Goal: Use online tool/utility: Utilize a website feature to perform a specific function

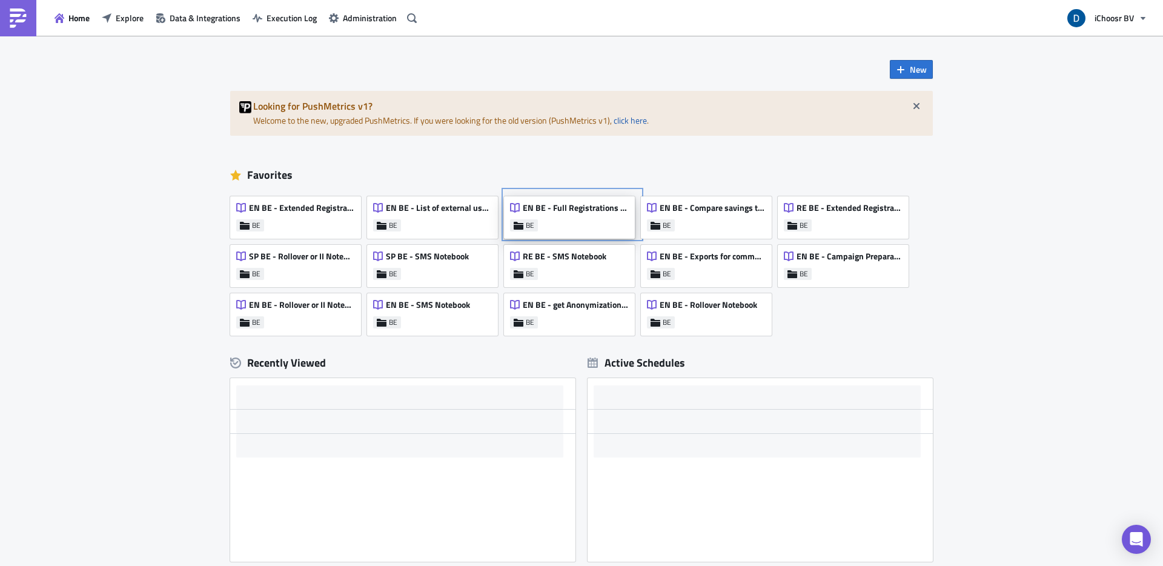
click at [591, 219] on div "EN BE - Full Registrations export for project/community" at bounding box center [569, 210] width 118 height 17
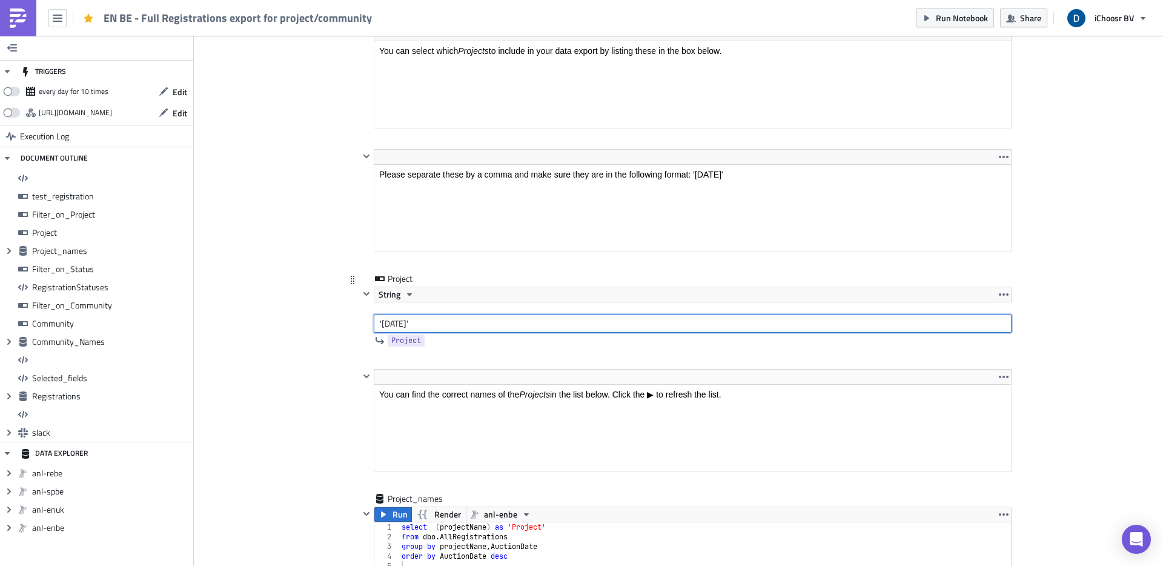
click at [393, 327] on input "'[DATE]'" at bounding box center [693, 323] width 638 height 18
click at [424, 321] on input "'[DATE]'" at bounding box center [693, 323] width 638 height 18
type input "'[DATE]'"
click at [348, 380] on icon at bounding box center [353, 376] width 10 height 10
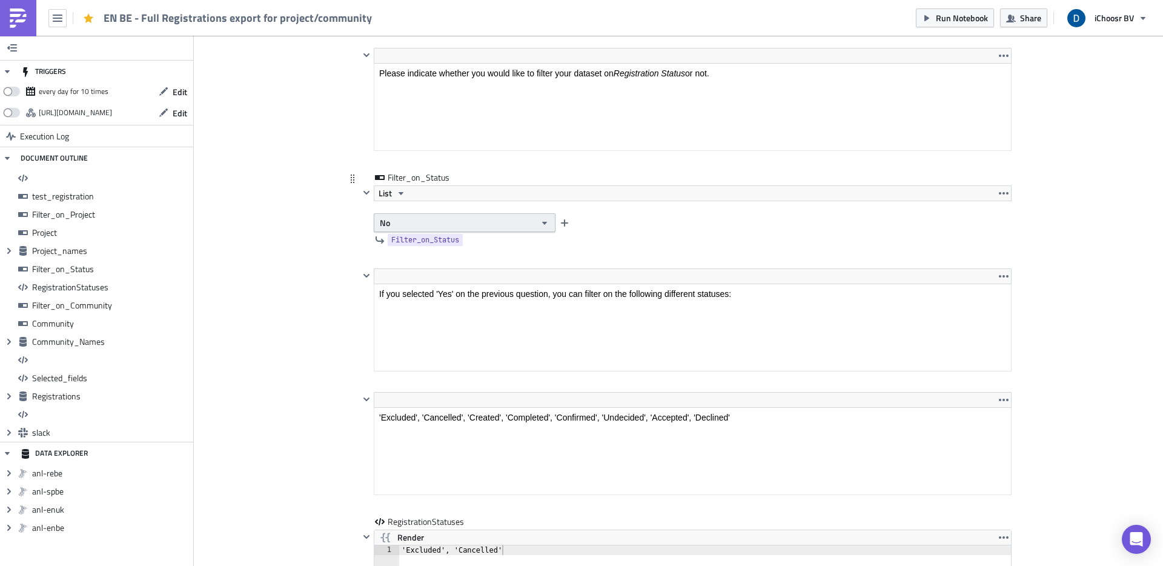
click at [399, 224] on button "No" at bounding box center [465, 222] width 182 height 19
click at [400, 240] on div "Yes" at bounding box center [427, 244] width 101 height 12
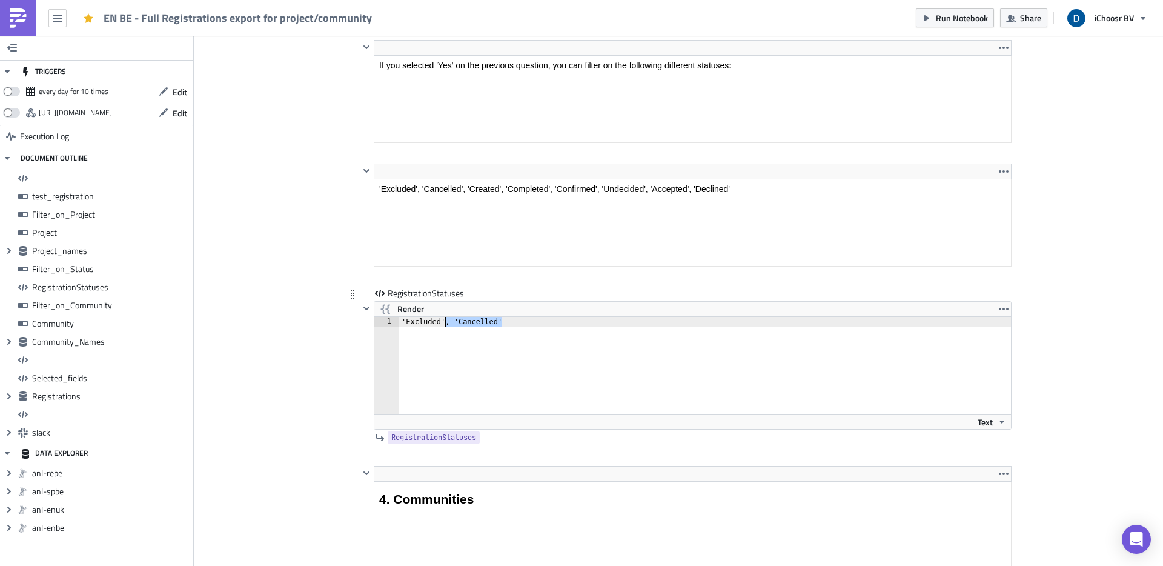
drag, startPoint x: 501, startPoint y: 320, endPoint x: 442, endPoint y: 322, distance: 59.4
click at [442, 322] on div "'Excluded', 'Cancelled'" at bounding box center [712, 375] width 626 height 116
click at [415, 321] on div "'Excluded'" at bounding box center [712, 375] width 626 height 116
click at [434, 356] on div "'Accepted'" at bounding box center [712, 375] width 626 height 116
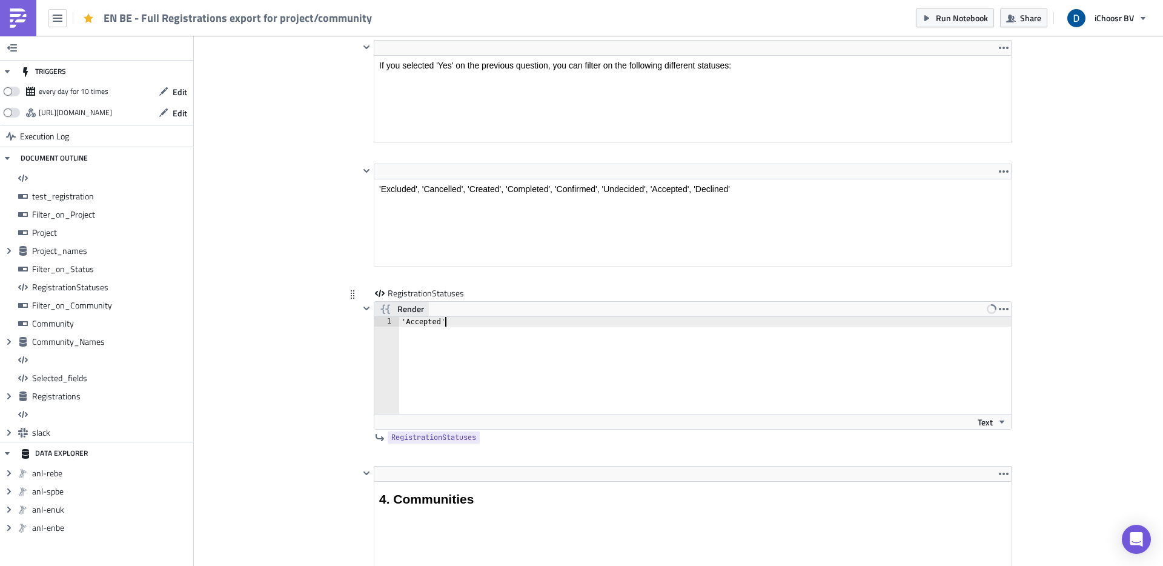
type textarea "'Accepted'"
click at [407, 314] on span "Render" at bounding box center [410, 309] width 27 height 15
click at [402, 305] on span "Render" at bounding box center [410, 309] width 27 height 15
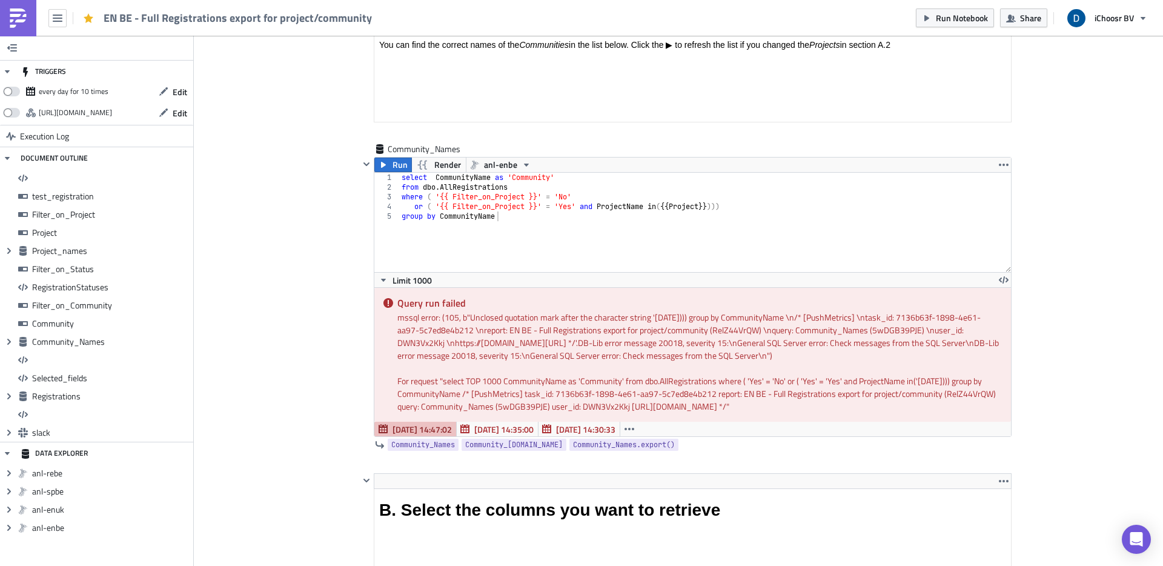
scroll to position [4168, 0]
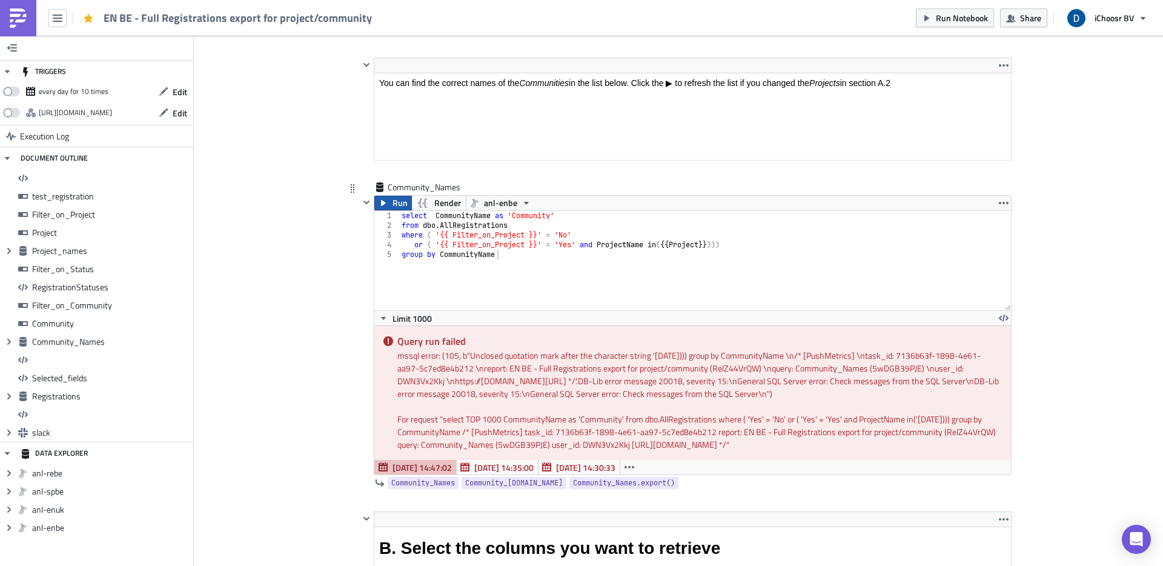
click at [393, 205] on span "Run" at bounding box center [400, 203] width 15 height 15
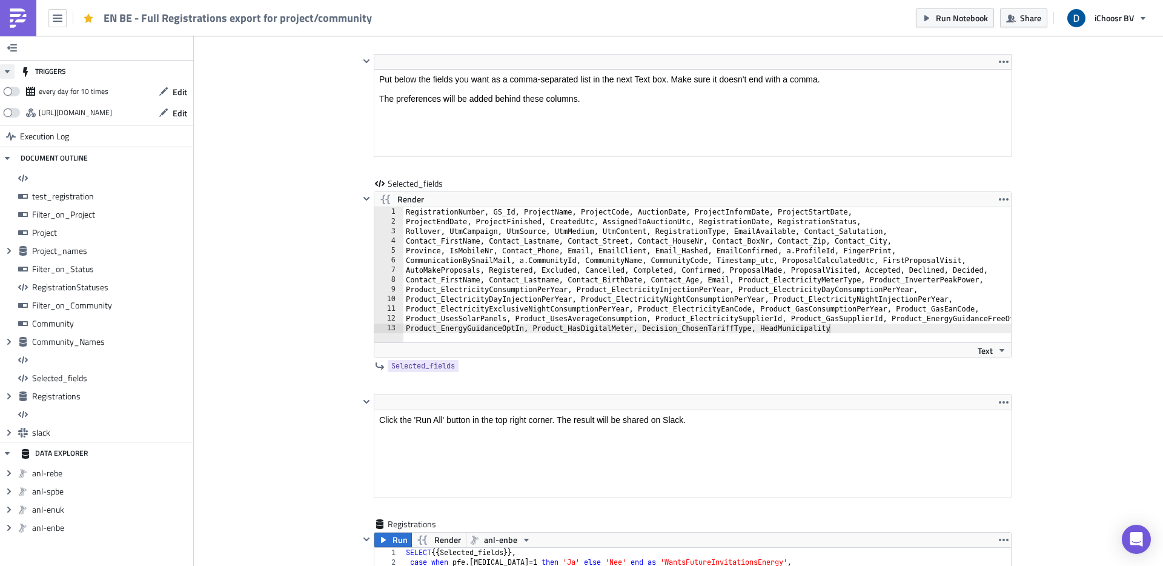
scroll to position [6552, 0]
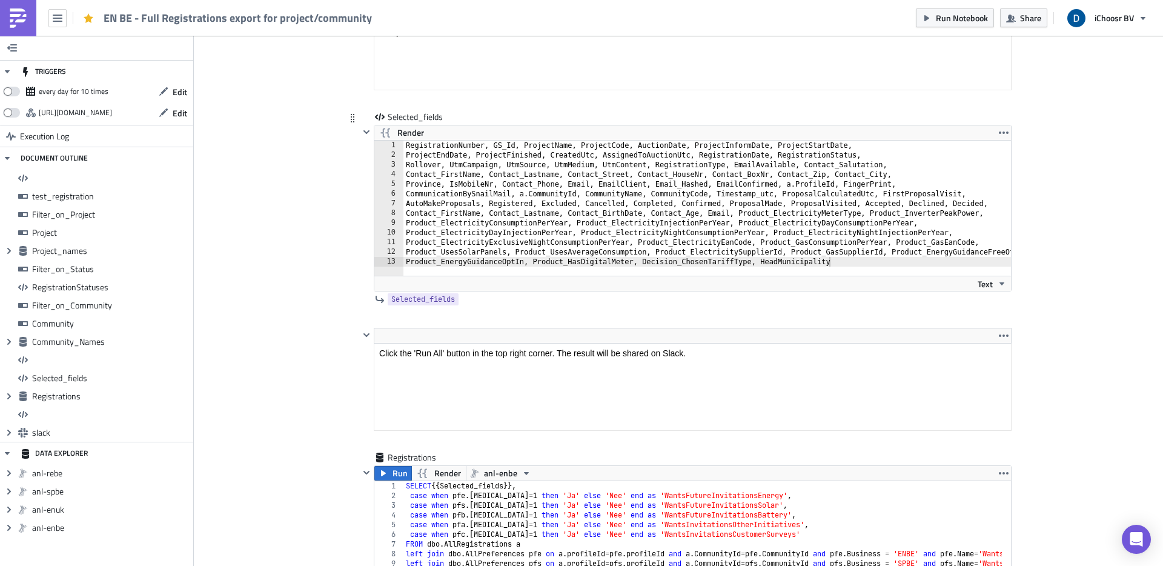
click at [827, 261] on div "RegistrationNumber, GS_Id, ProjectName, ProjectCode, AuctionDate, ProjectInform…" at bounding box center [725, 213] width 642 height 145
drag, startPoint x: 672, startPoint y: 262, endPoint x: 637, endPoint y: 263, distance: 35.2
click at [637, 263] on div "Product_EnergyGuidanceOptIn, Product_HasDigitalMeter, Decision_ChosenTariffType…" at bounding box center [692, 208] width 637 height 135
click at [841, 259] on div "RegistrationNumber, GS_Id, ProjectName, ProjectCode, AuctionDate, ProjectInform…" at bounding box center [725, 213] width 642 height 145
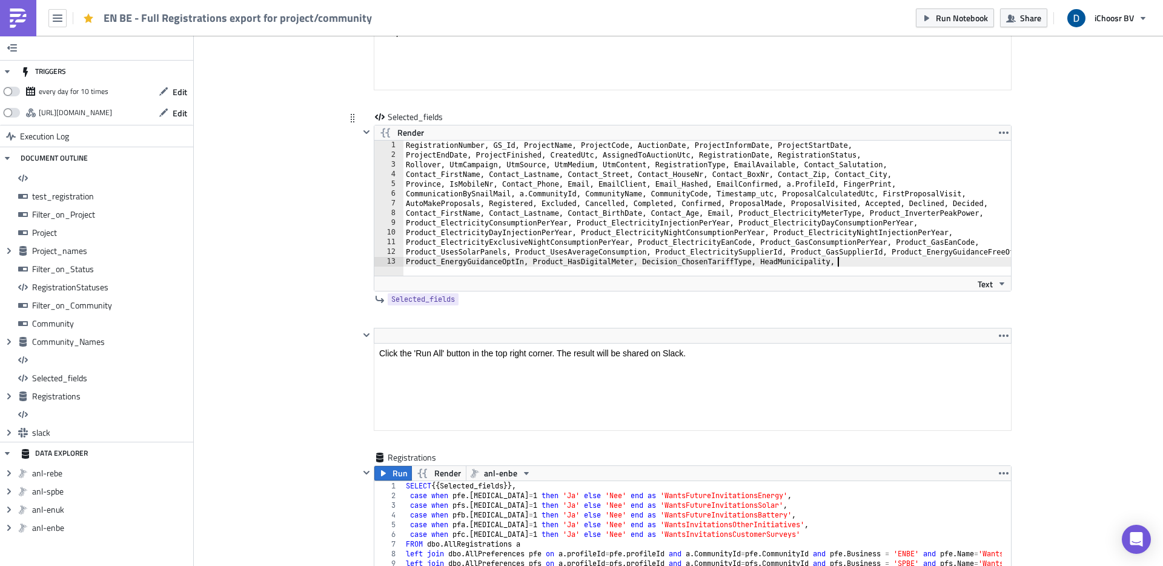
paste textarea "Decision"
paste textarea "paymentMethod"
click at [847, 261] on div "RegistrationNumber, GS_Id, ProjectName, ProjectCode, AuctionDate, ProjectInform…" at bounding box center [725, 213] width 642 height 145
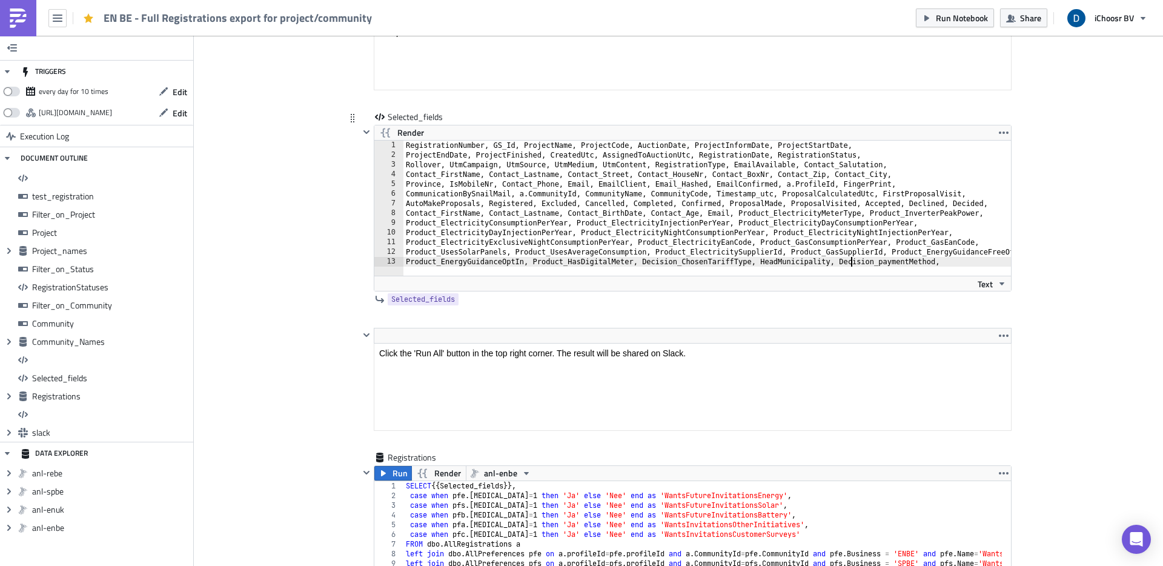
click at [847, 261] on div "RegistrationNumber, GS_Id, ProjectName, ProjectCode, AuctionDate, ProjectInform…" at bounding box center [725, 213] width 642 height 145
drag, startPoint x: 835, startPoint y: 259, endPoint x: 872, endPoint y: 259, distance: 37.6
click at [872, 259] on div "RegistrationNumber, GS_Id, ProjectName, ProjectCode, AuctionDate, ProjectInform…" at bounding box center [725, 213] width 642 height 145
click at [944, 261] on div "RegistrationNumber, GS_Id, ProjectName, ProjectCode, AuctionDate, ProjectInform…" at bounding box center [725, 213] width 642 height 145
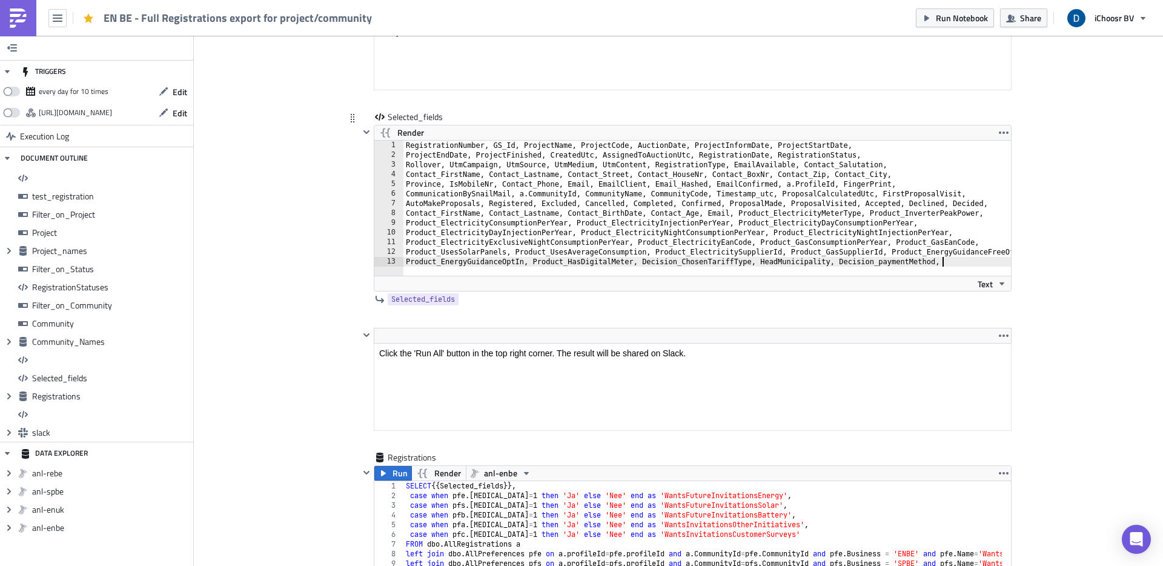
paste textarea "Decision_"
click at [875, 262] on div "RegistrationNumber, GS_Id, ProjectName, ProjectCode, AuctionDate, ProjectInform…" at bounding box center [725, 213] width 642 height 145
click at [992, 265] on div at bounding box center [725, 270] width 642 height 12
paste textarea "contractCommunication"
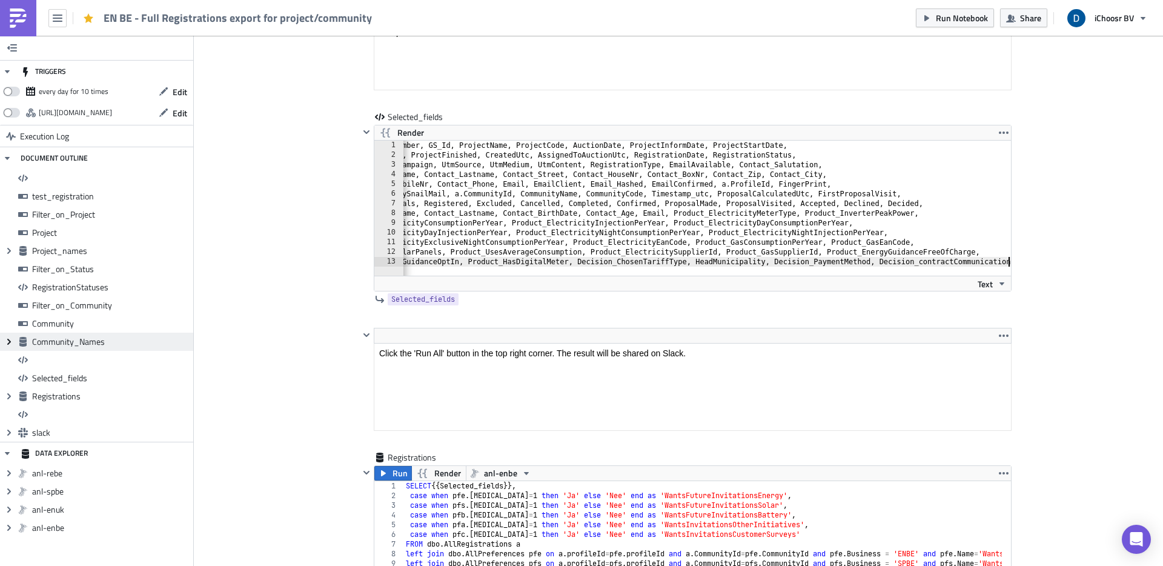
scroll to position [0, 65]
click at [914, 262] on div "RegistrationNumber, GS_Id, ProjectName, ProjectCode, AuctionDate, ProjectInform…" at bounding box center [675, 213] width 673 height 145
click at [916, 262] on div "RegistrationNumber, GS_Id, ProjectName, ProjectCode, AuctionDate, ProjectInform…" at bounding box center [675, 213] width 673 height 145
click at [964, 201] on div "RegistrationNumber, GS_Id, ProjectName, ProjectCode, AuctionDate, ProjectInform…" at bounding box center [679, 213] width 673 height 145
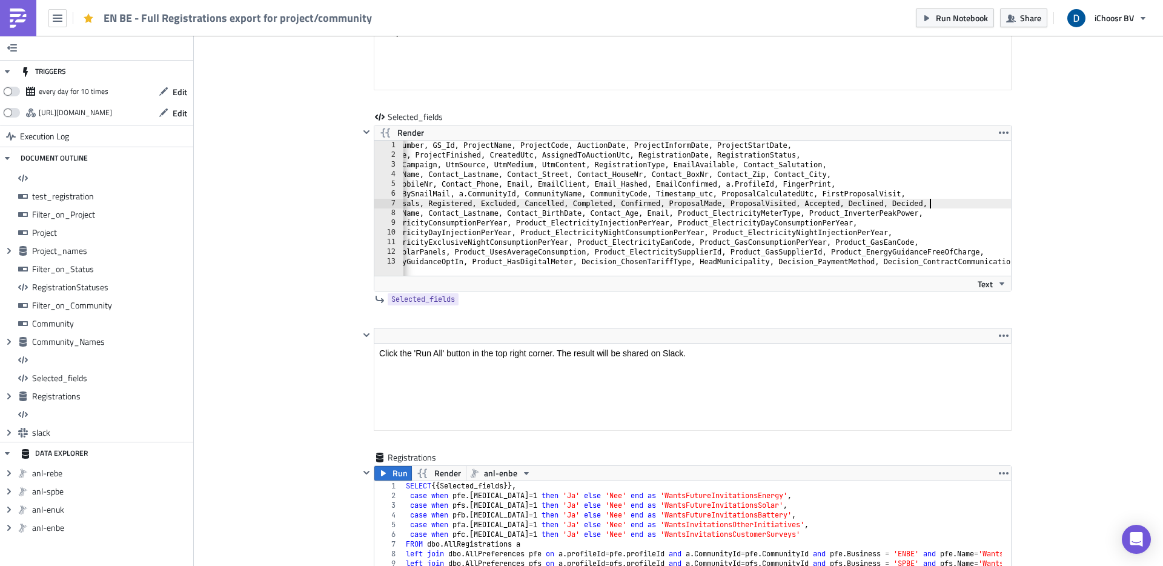
click at [393, 470] on span "Run" at bounding box center [400, 473] width 15 height 15
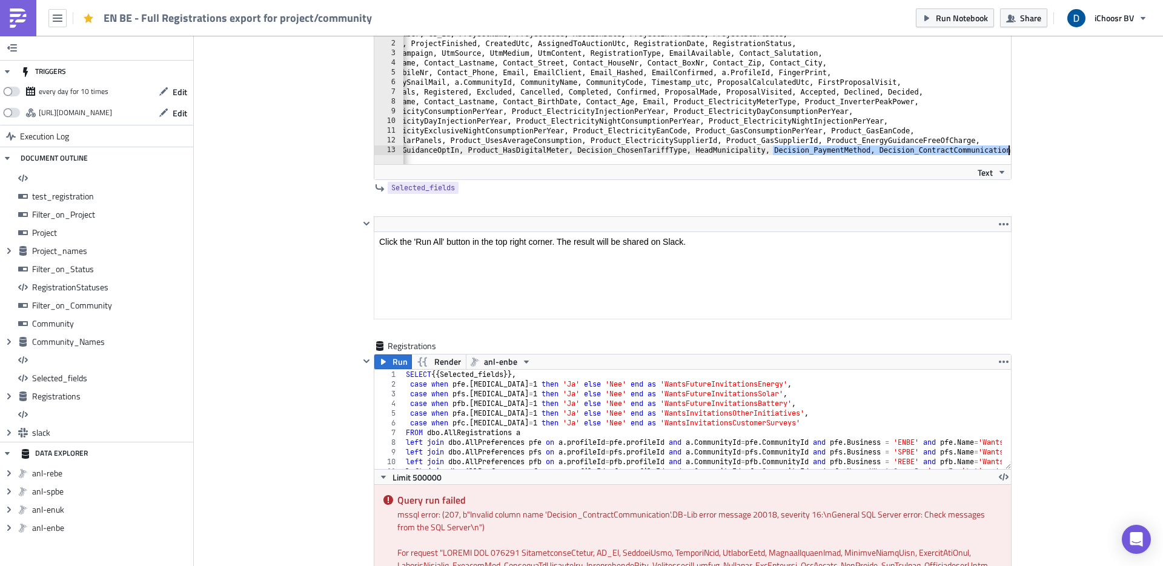
scroll to position [0, 65]
drag, startPoint x: 772, startPoint y: 148, endPoint x: 1025, endPoint y: 156, distance: 253.4
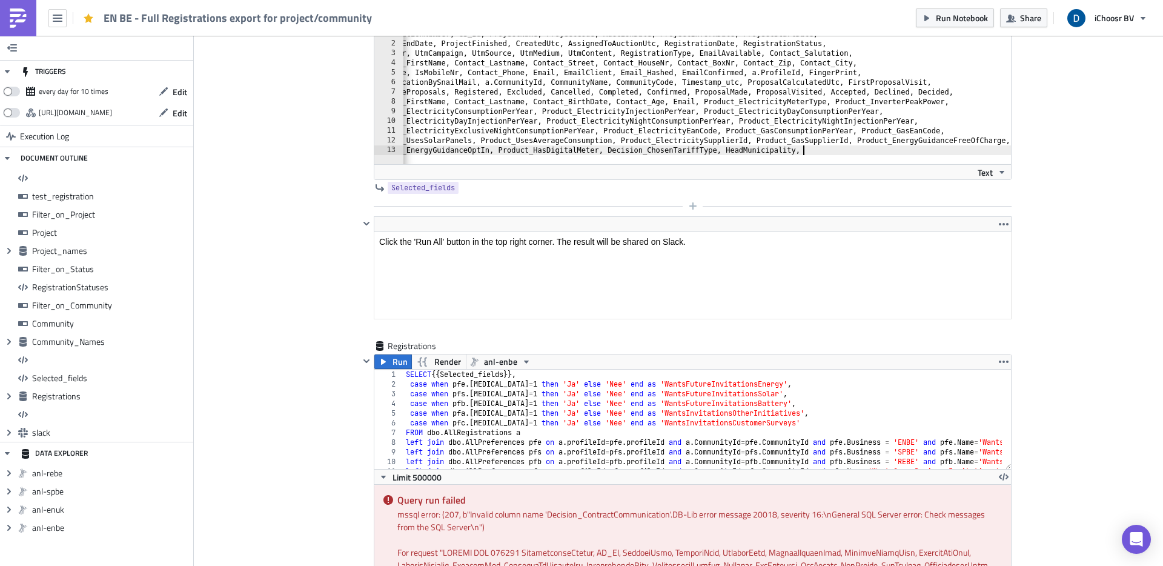
scroll to position [0, 35]
type textarea "Product_EnergyGuidanceOptIn, Product_HasDigitalMeter, Decision_ChosenTariffType…"
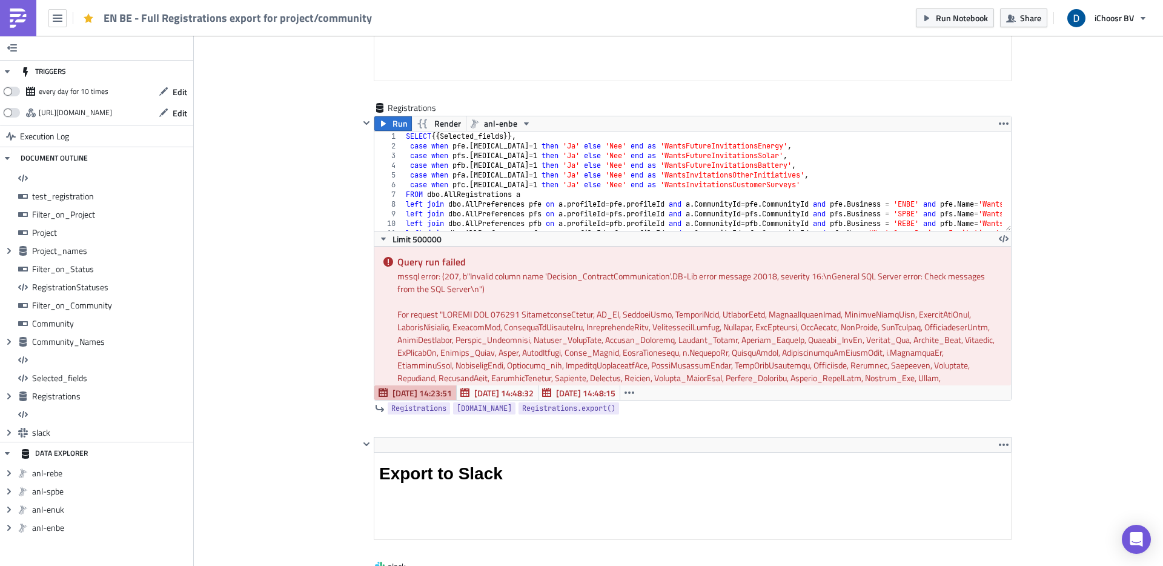
scroll to position [6904, 0]
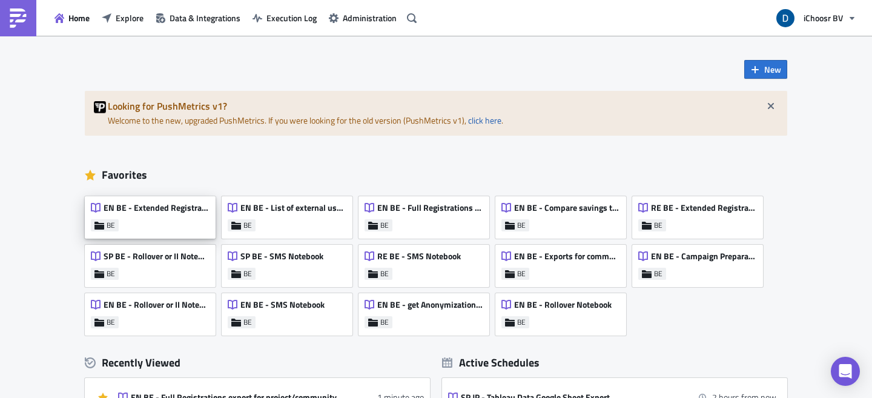
click at [184, 216] on div "EN BE - Extended Registrations export" at bounding box center [150, 210] width 118 height 17
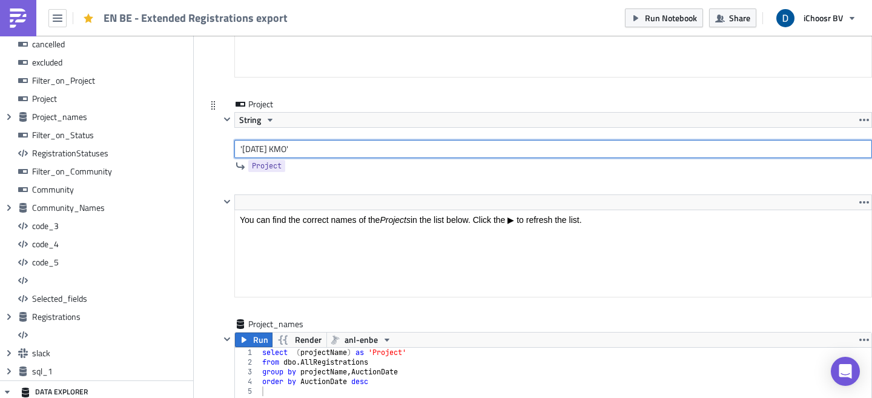
drag, startPoint x: 297, startPoint y: 148, endPoint x: 245, endPoint y: 149, distance: 52.7
click at [245, 149] on input "'May 2024 KMO'" at bounding box center [553, 149] width 638 height 18
type input "'[DATE]'"
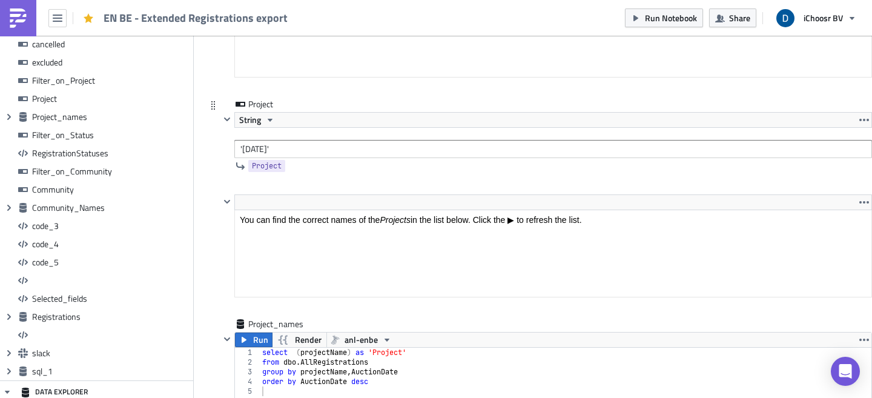
click at [216, 179] on div "Project String 'October 2024' Project" at bounding box center [539, 146] width 666 height 96
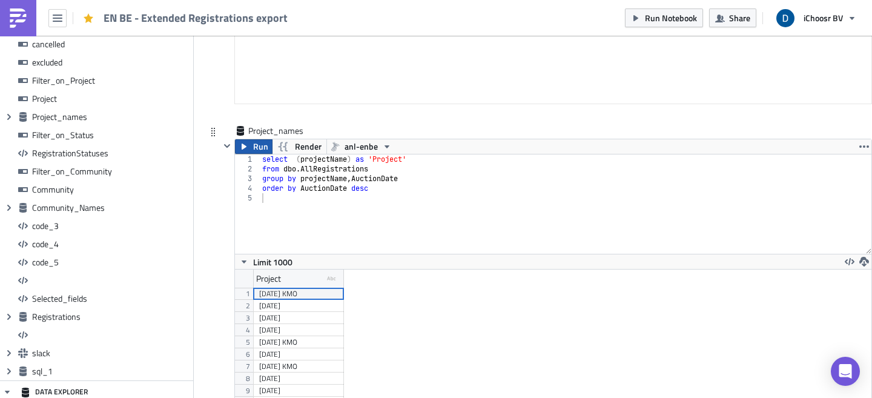
click at [256, 148] on span "Run" at bounding box center [260, 146] width 15 height 15
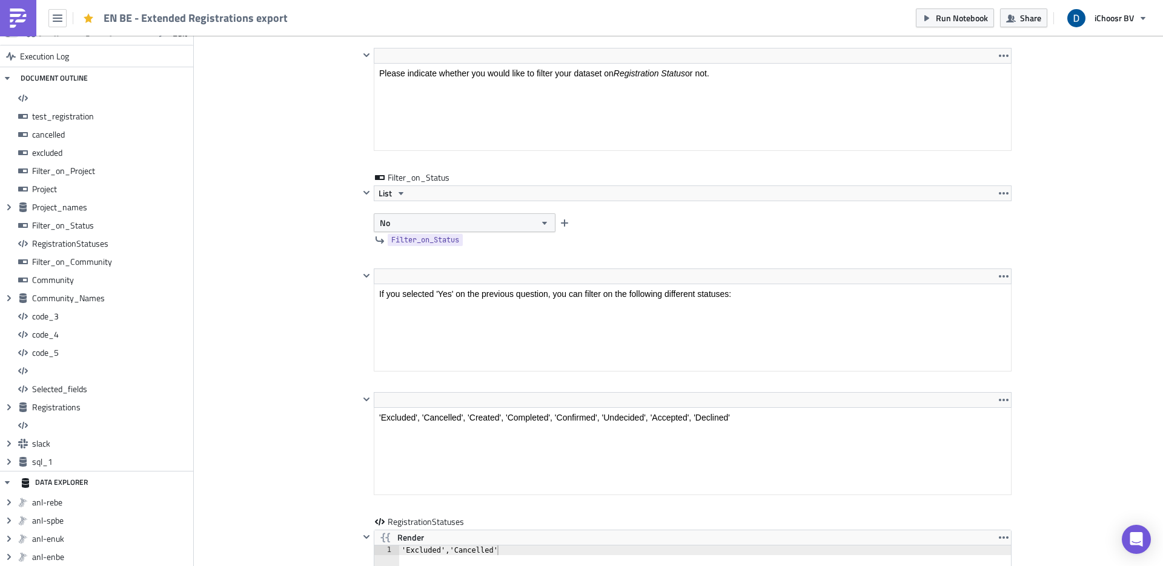
scroll to position [3092, 0]
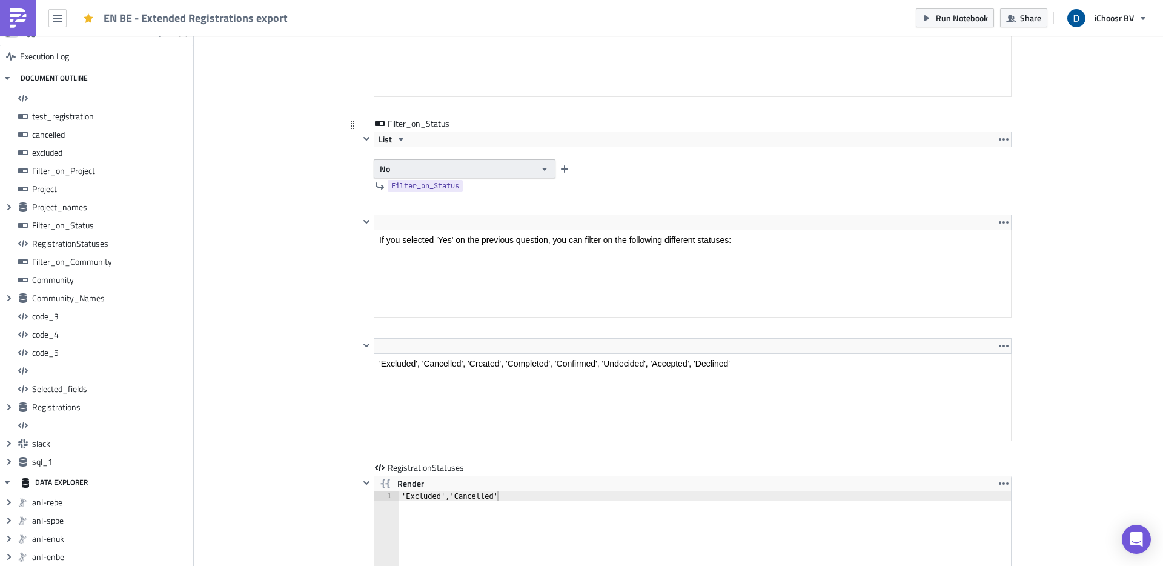
click at [422, 164] on button "No" at bounding box center [465, 168] width 182 height 19
click at [409, 191] on div "Yes" at bounding box center [427, 190] width 101 height 12
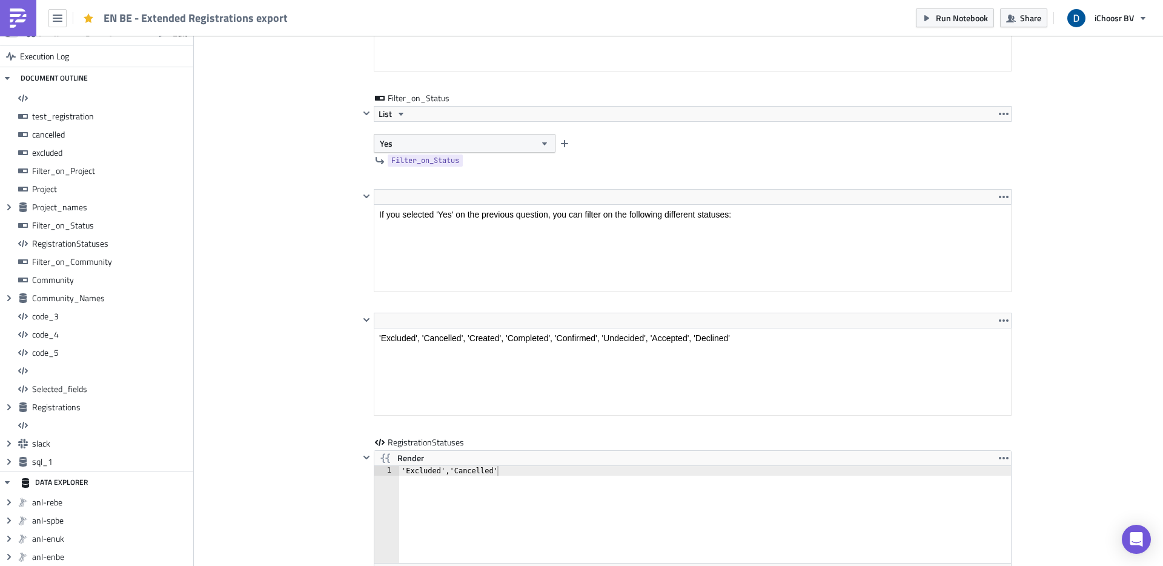
scroll to position [3297, 0]
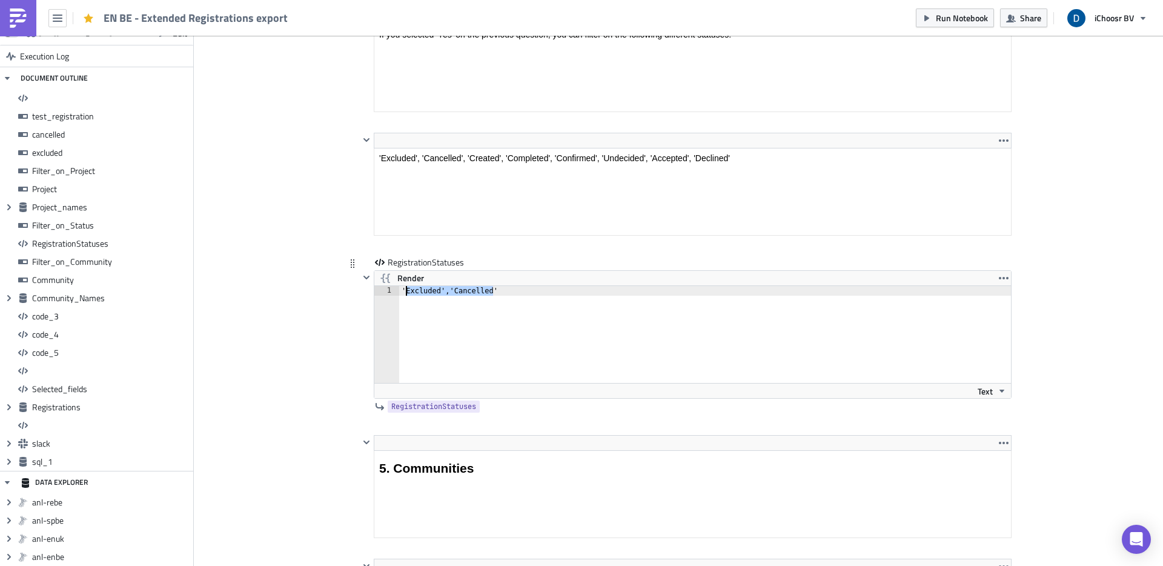
drag, startPoint x: 490, startPoint y: 289, endPoint x: 402, endPoint y: 291, distance: 88.5
click at [402, 291] on div "'Excluded','Cancelled'" at bounding box center [705, 344] width 612 height 116
click at [476, 363] on div "'Accepted'" at bounding box center [705, 344] width 612 height 116
type textarea "'Accepted'"
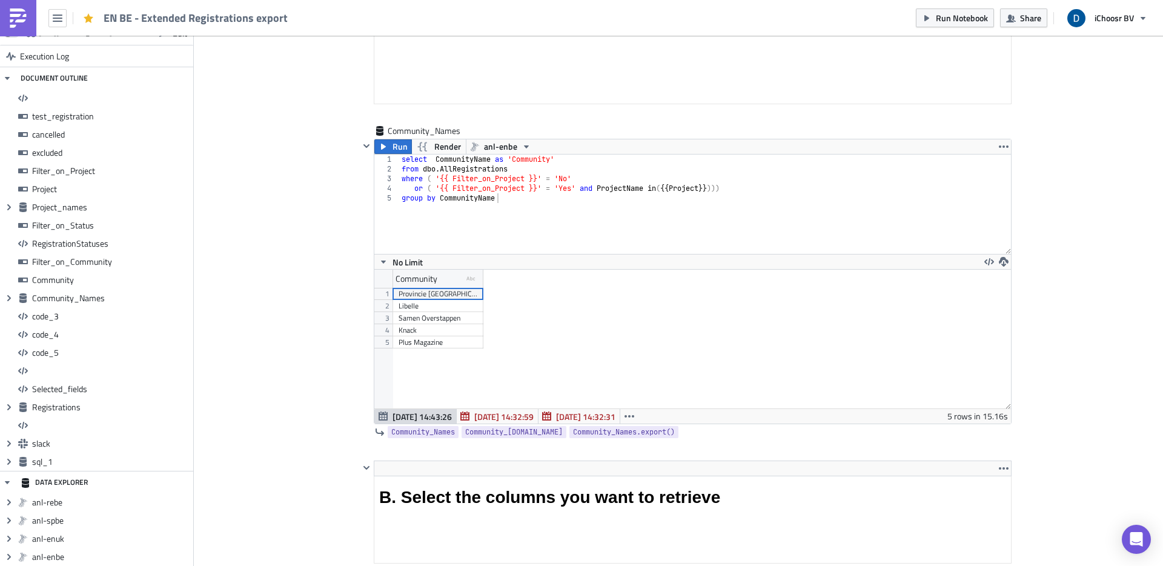
scroll to position [4346, 0]
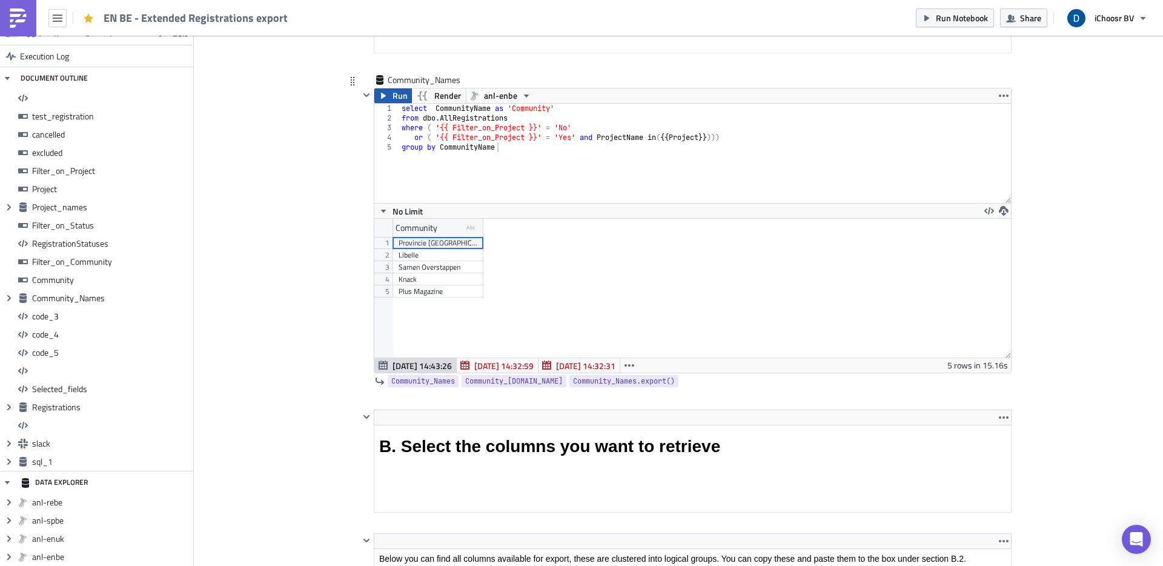
click at [395, 94] on span "Run" at bounding box center [400, 95] width 15 height 15
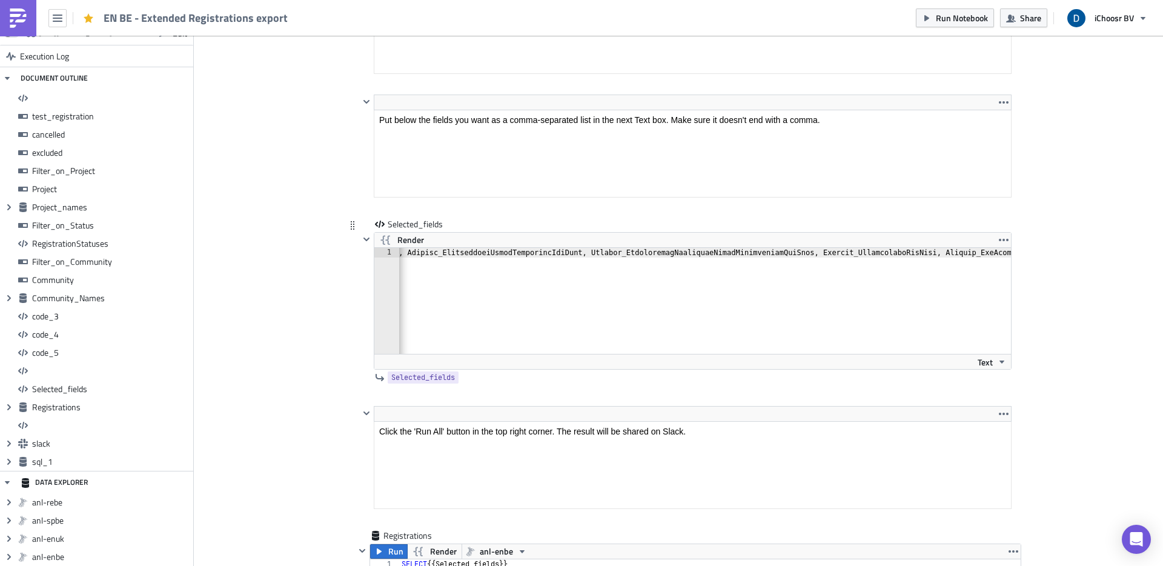
scroll to position [0, 6184]
type textarea ","
paste textarea
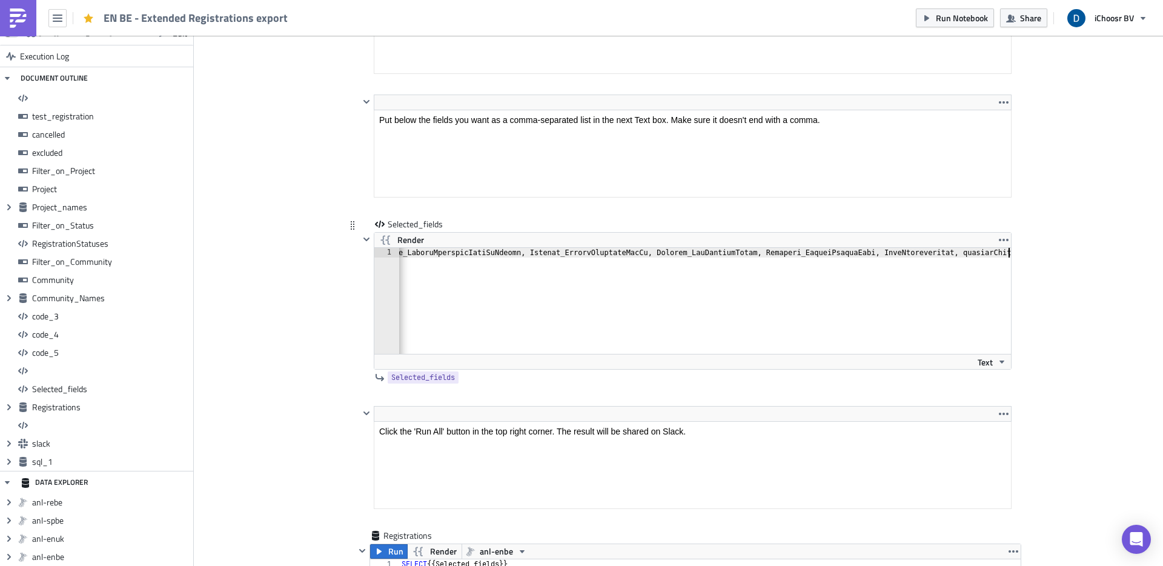
scroll to position [0, 6258]
type textarea ","
click at [397, 240] on span "Render" at bounding box center [410, 240] width 27 height 15
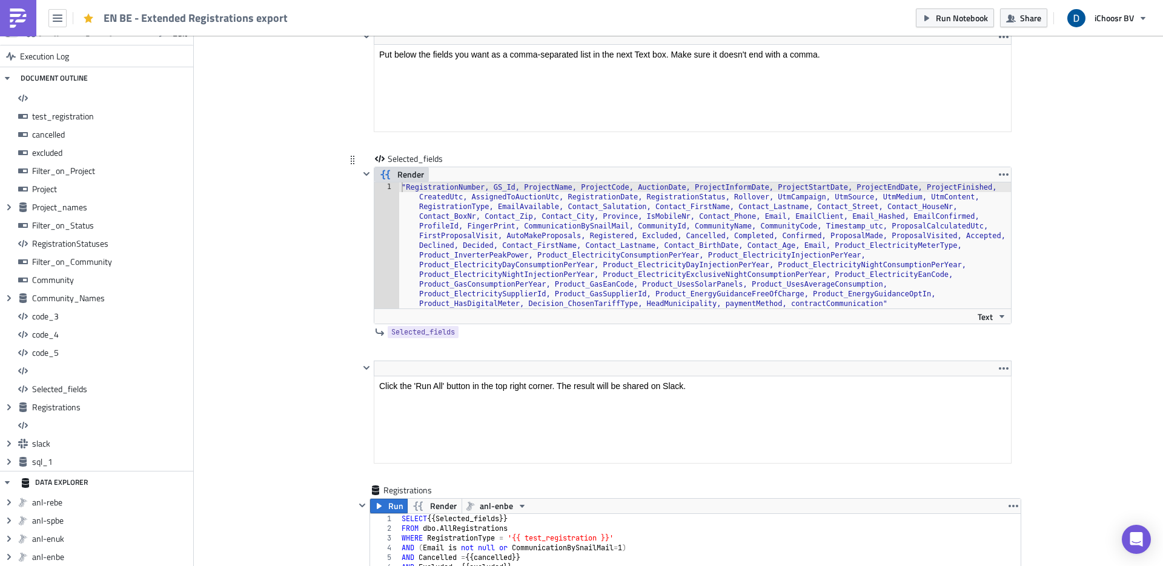
scroll to position [7961, 0]
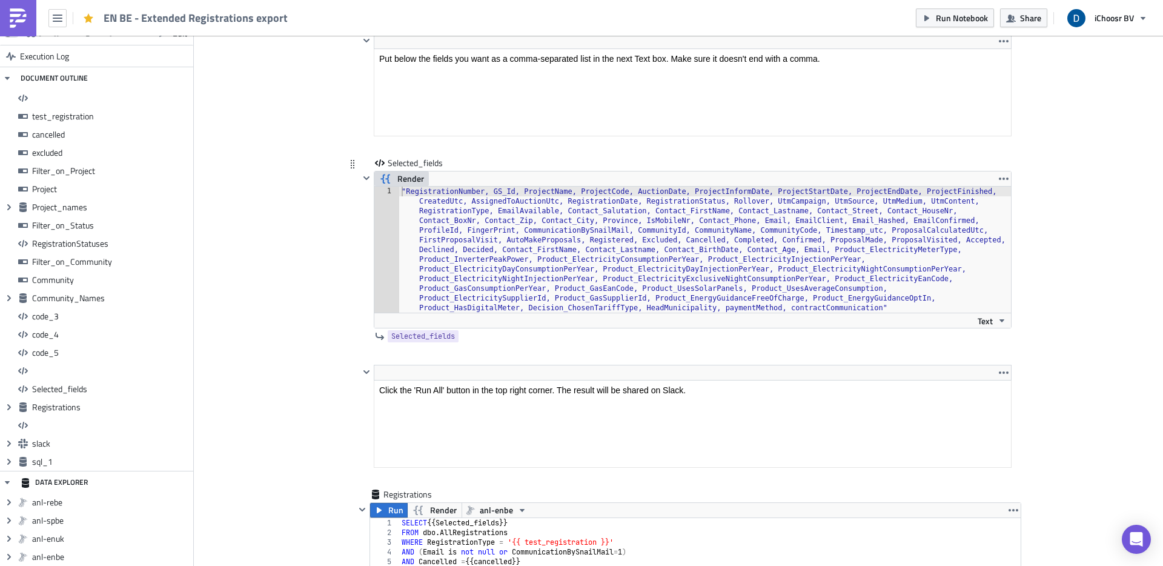
click at [397, 176] on span "Render" at bounding box center [410, 178] width 27 height 15
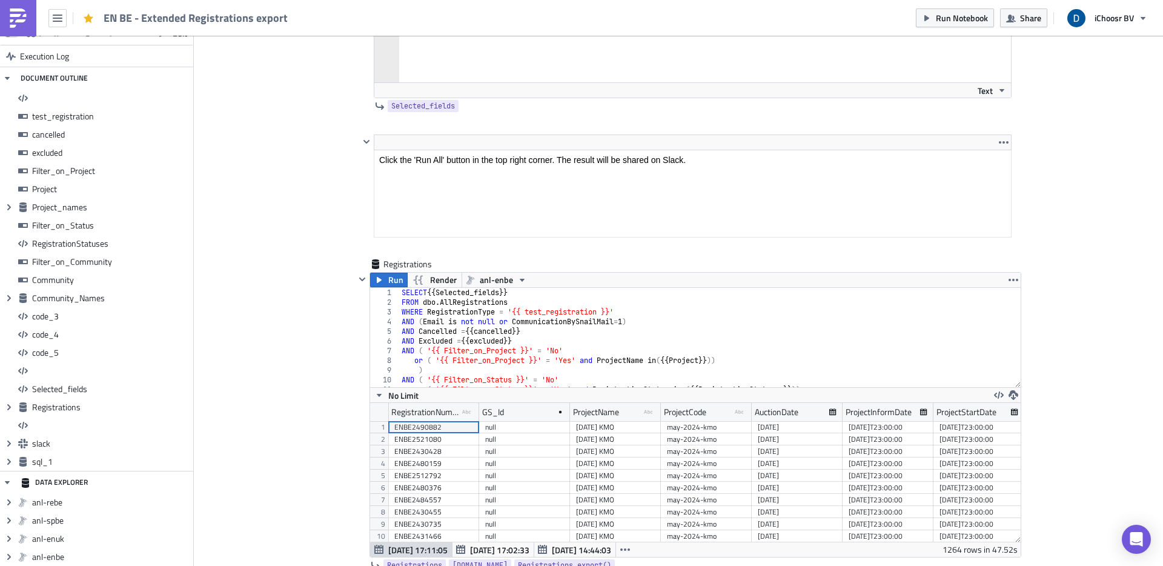
scroll to position [8207, 0]
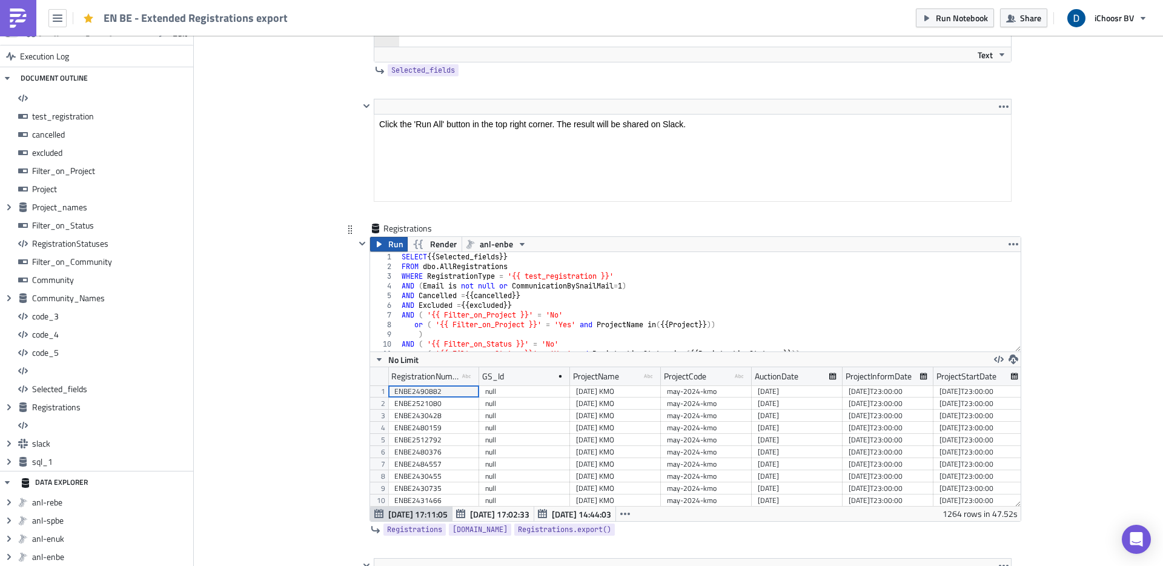
click at [388, 244] on span "Run" at bounding box center [395, 244] width 15 height 15
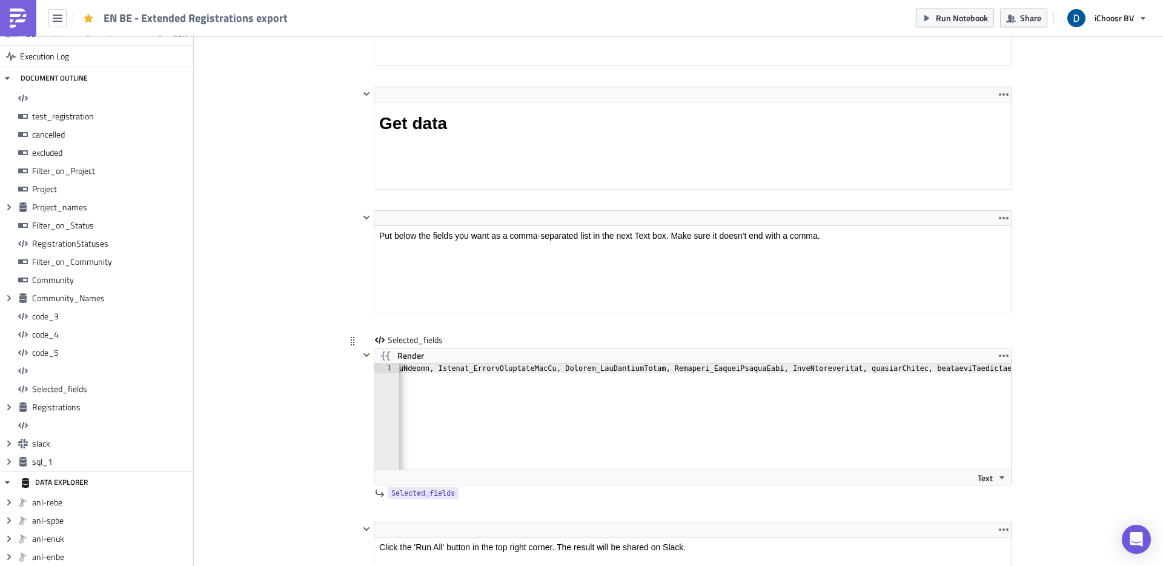
scroll to position [7732, 0]
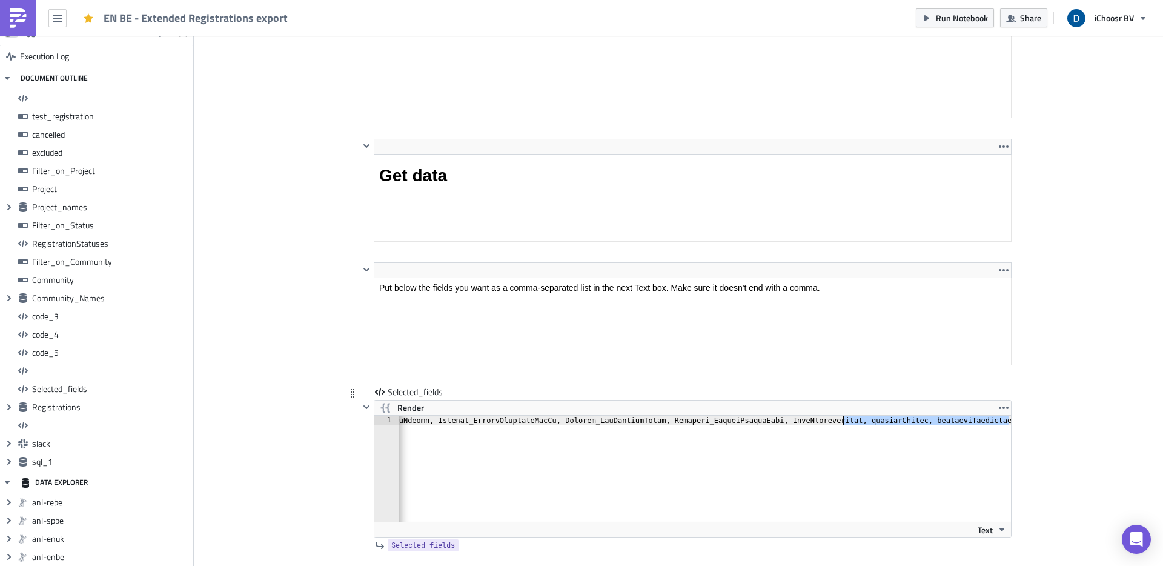
drag, startPoint x: 1006, startPoint y: 420, endPoint x: 837, endPoint y: 424, distance: 169.7
type textarea "y"
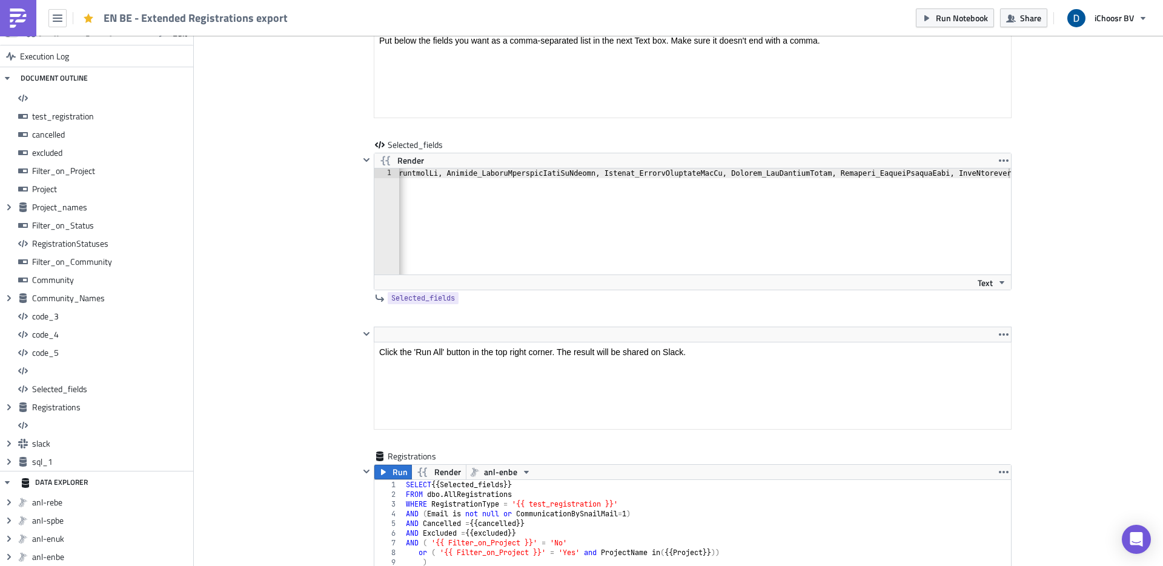
scroll to position [8010, 0]
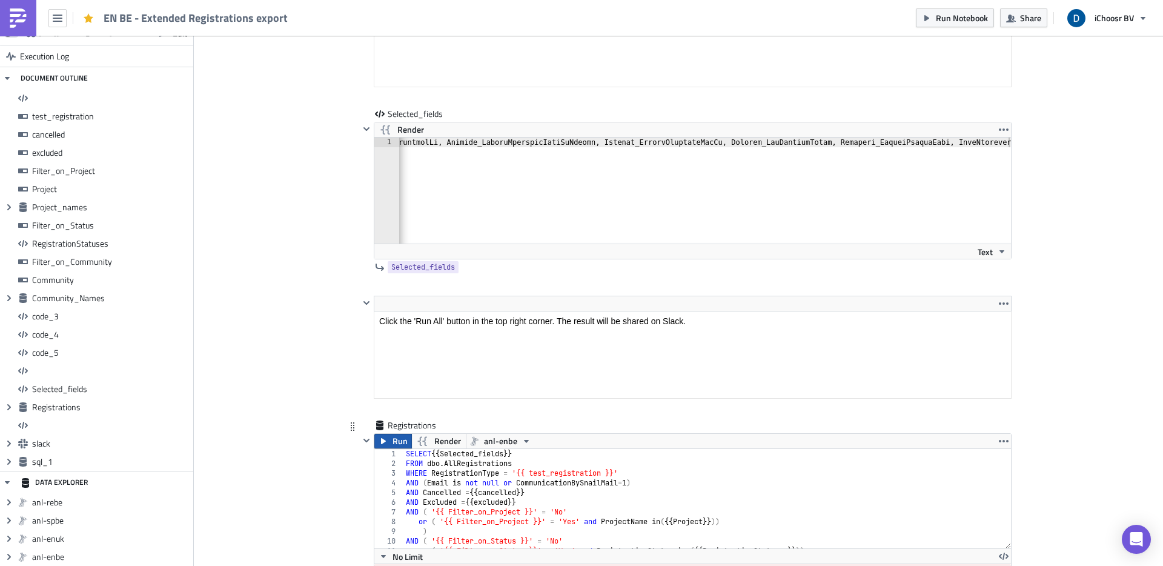
click at [397, 397] on span "Run" at bounding box center [400, 441] width 15 height 15
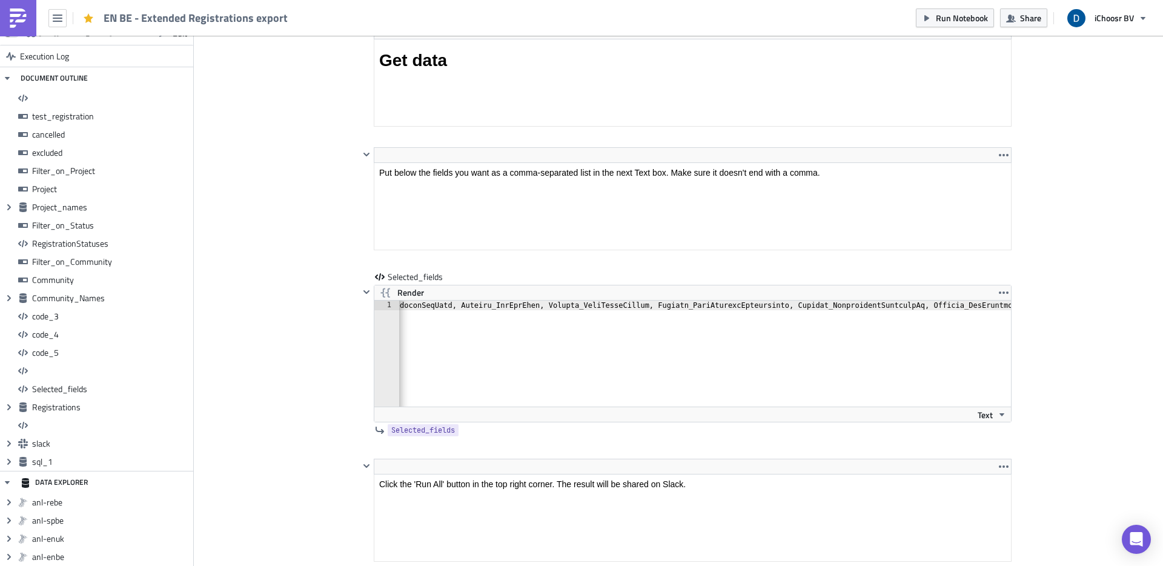
scroll to position [7892, 0]
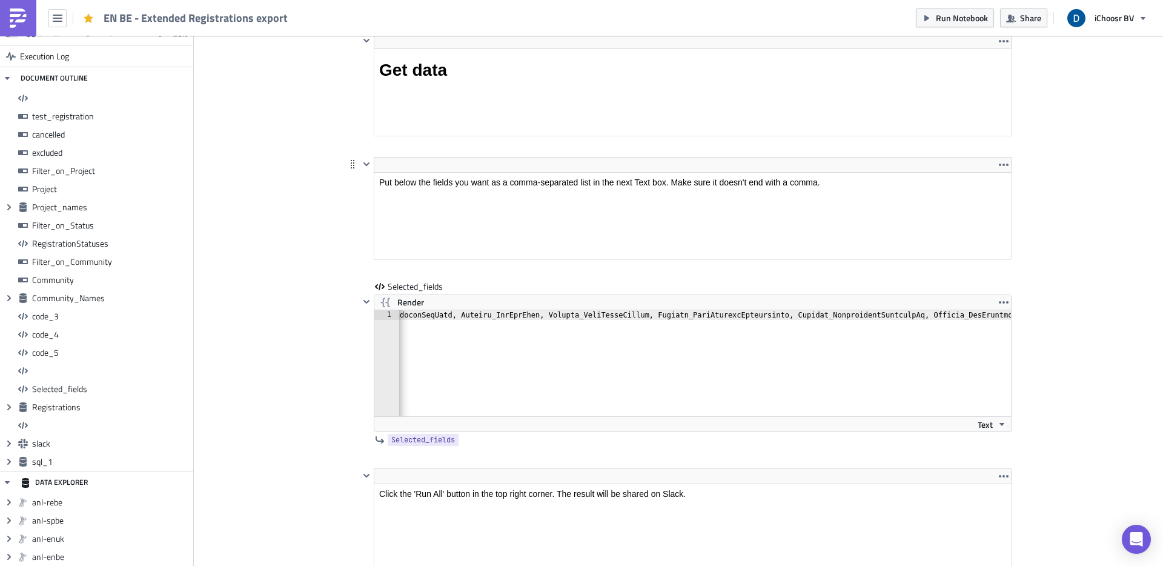
click at [508, 173] on html "Put below the fields you want as a comma-separated list in the next Text box. M…" at bounding box center [692, 182] width 637 height 19
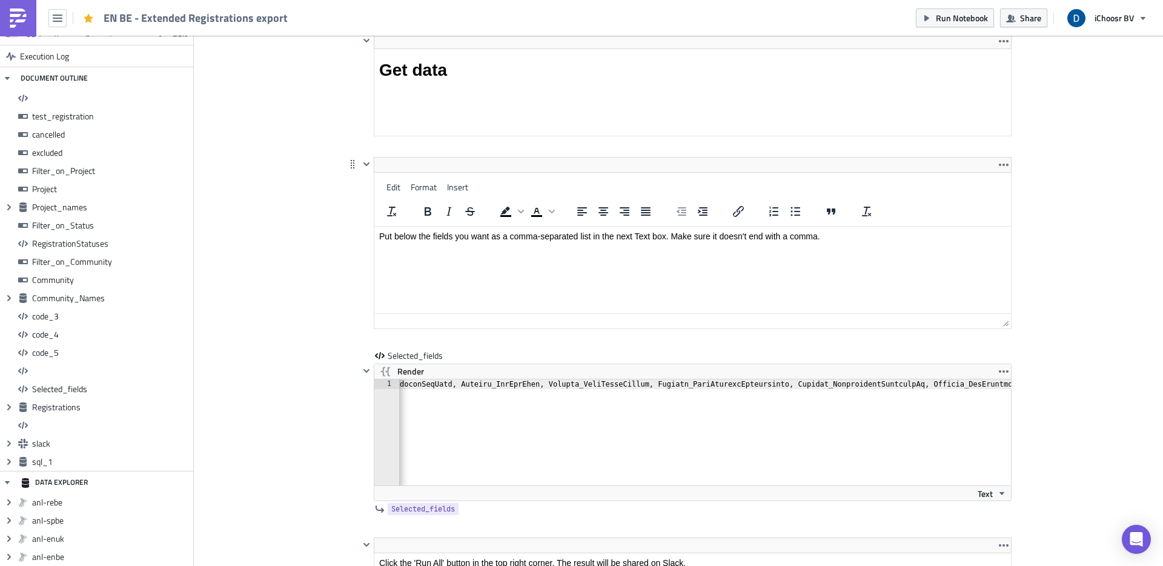
paste body "Rich Text Area. Press ALT-0 for help."
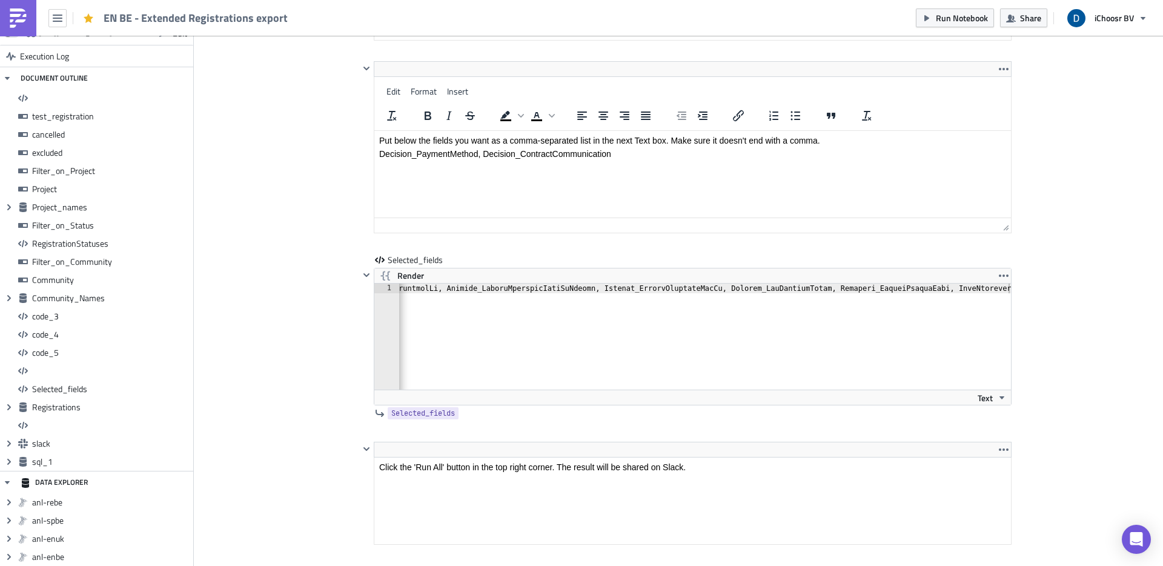
scroll to position [7976, 0]
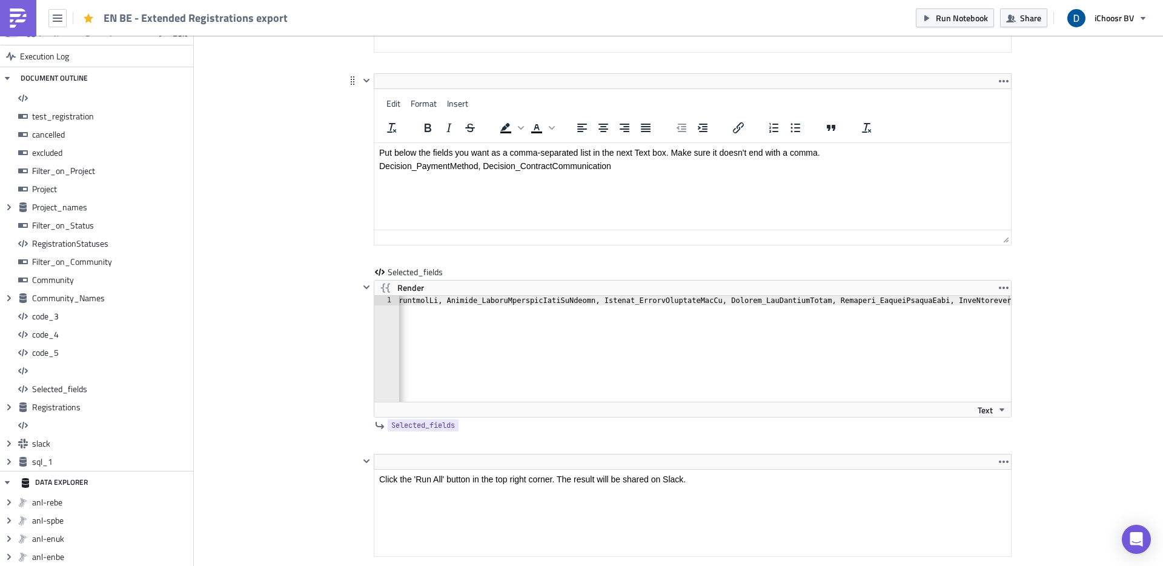
click at [554, 167] on p "Decision_PaymentMethod, Decision_ContractCommunication" at bounding box center [692, 166] width 627 height 10
copy p "Decision_PaymentMethod, Decision_ContractCommunication"
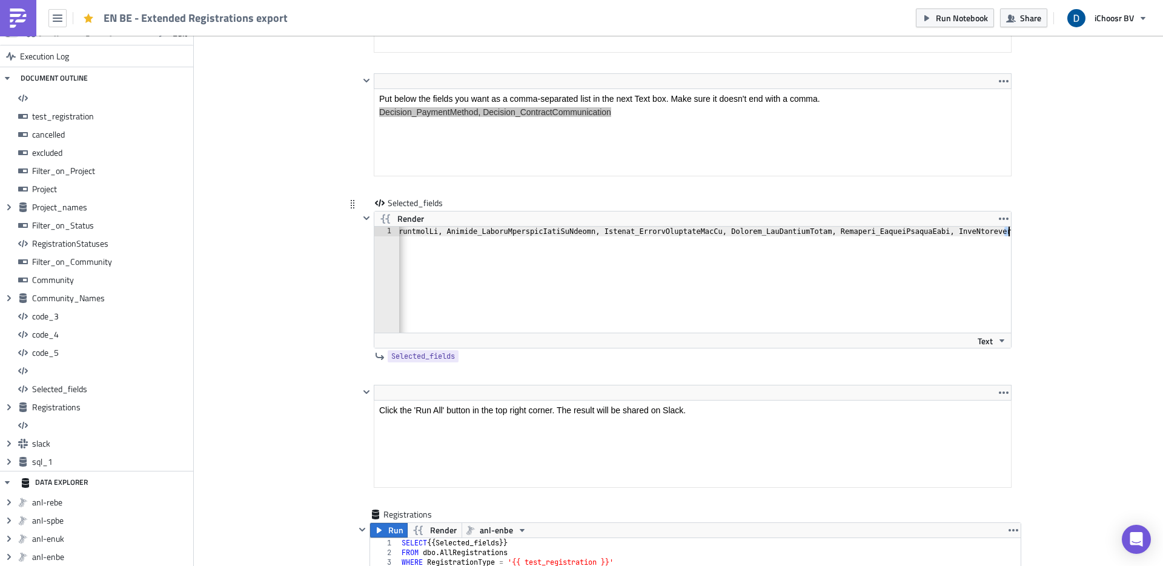
type textarea ","
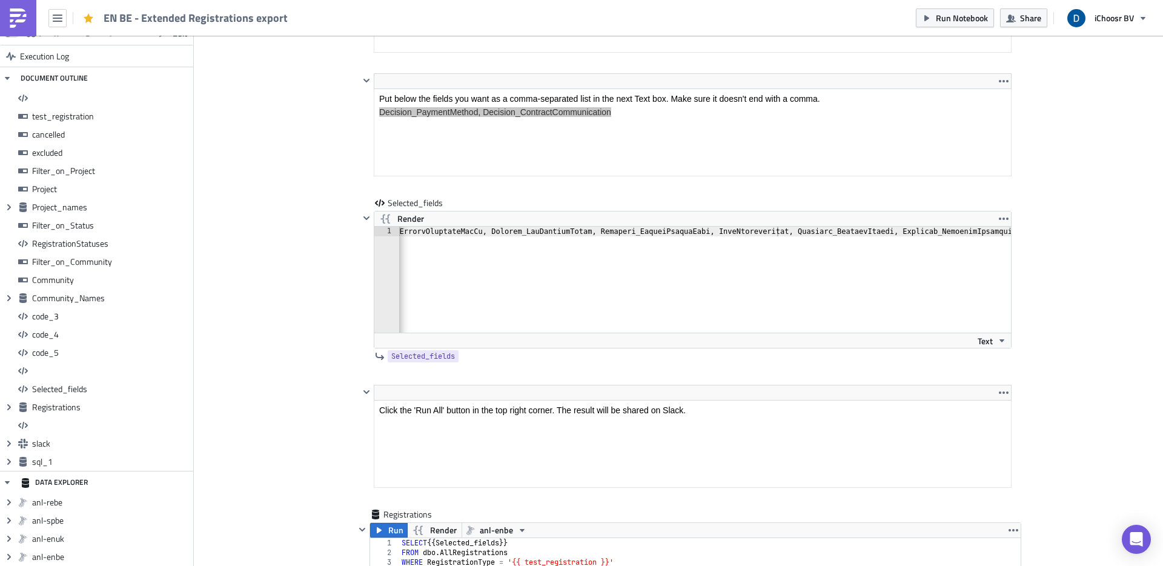
click at [404, 222] on span "Render" at bounding box center [410, 218] width 27 height 15
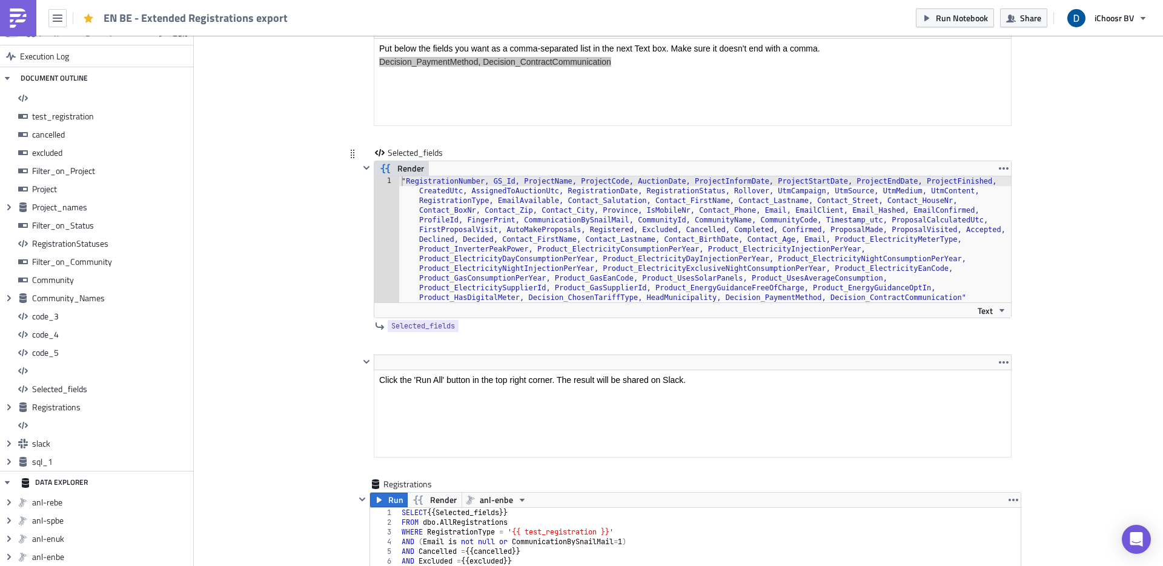
scroll to position [8022, 0]
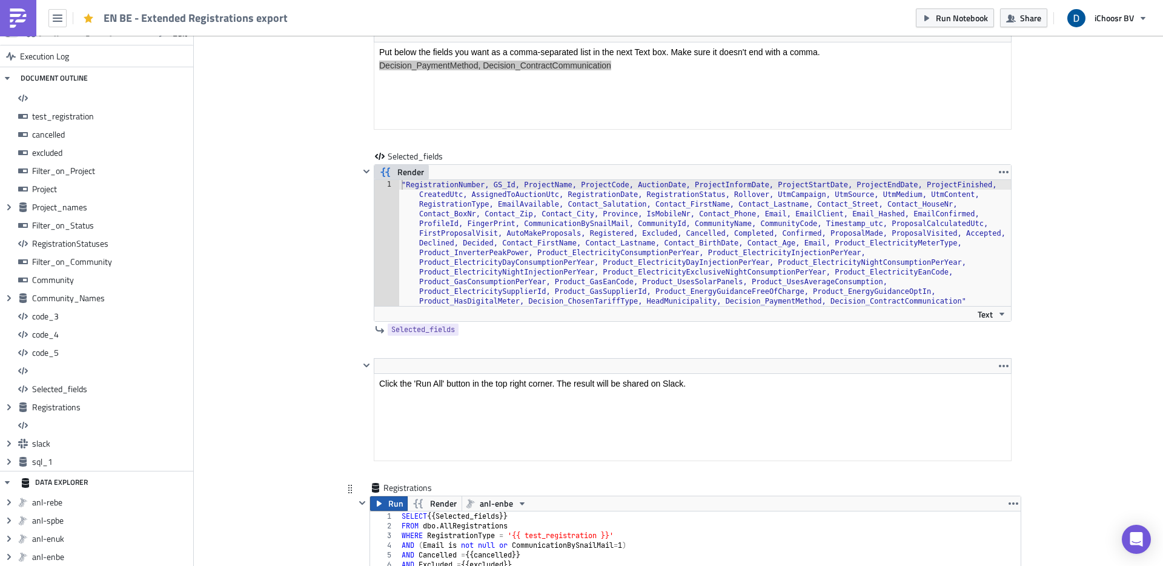
click at [388, 397] on span "Run" at bounding box center [395, 503] width 15 height 15
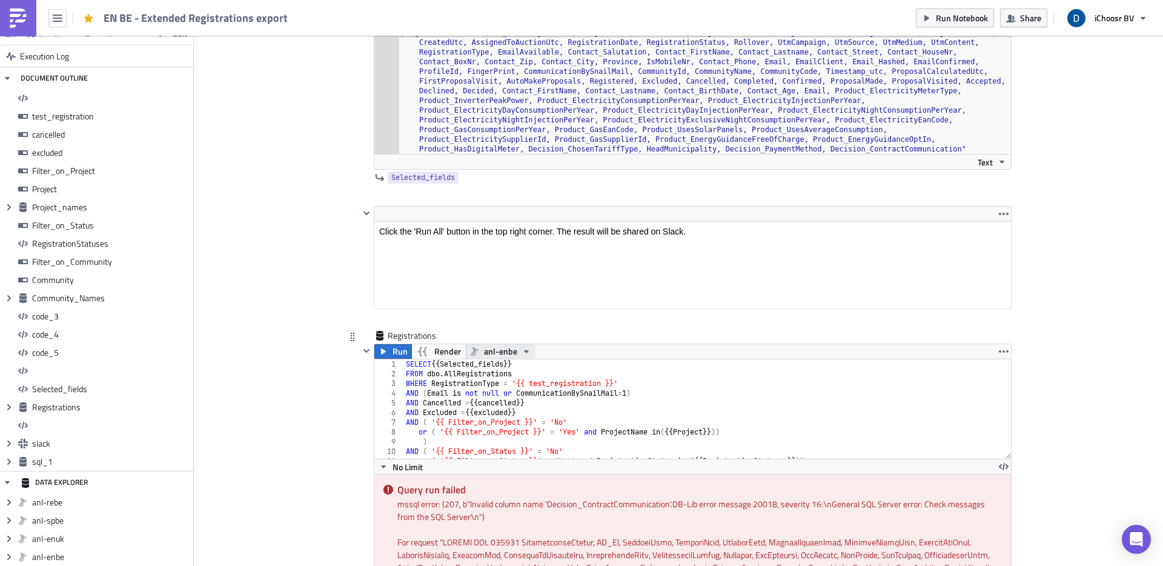
scroll to position [8162, 0]
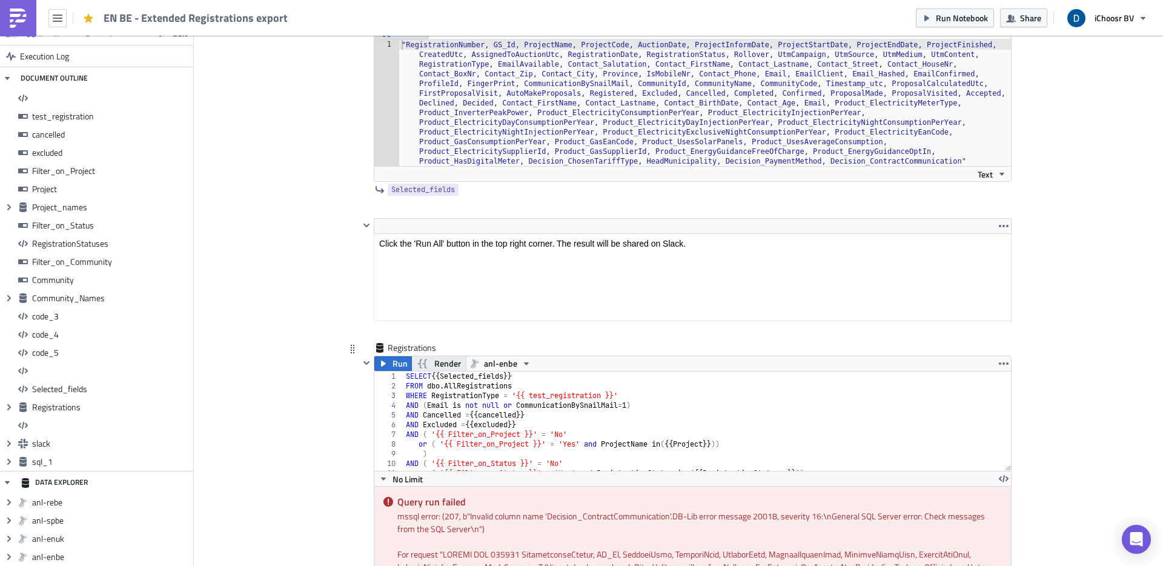
click at [434, 364] on span "Render" at bounding box center [447, 363] width 27 height 15
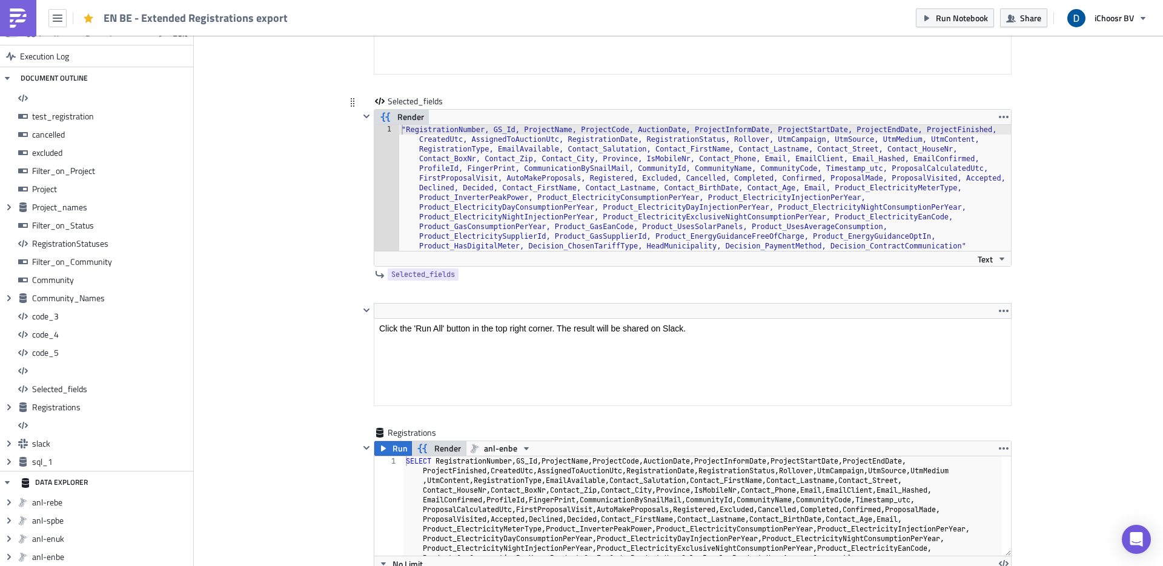
scroll to position [8089, 0]
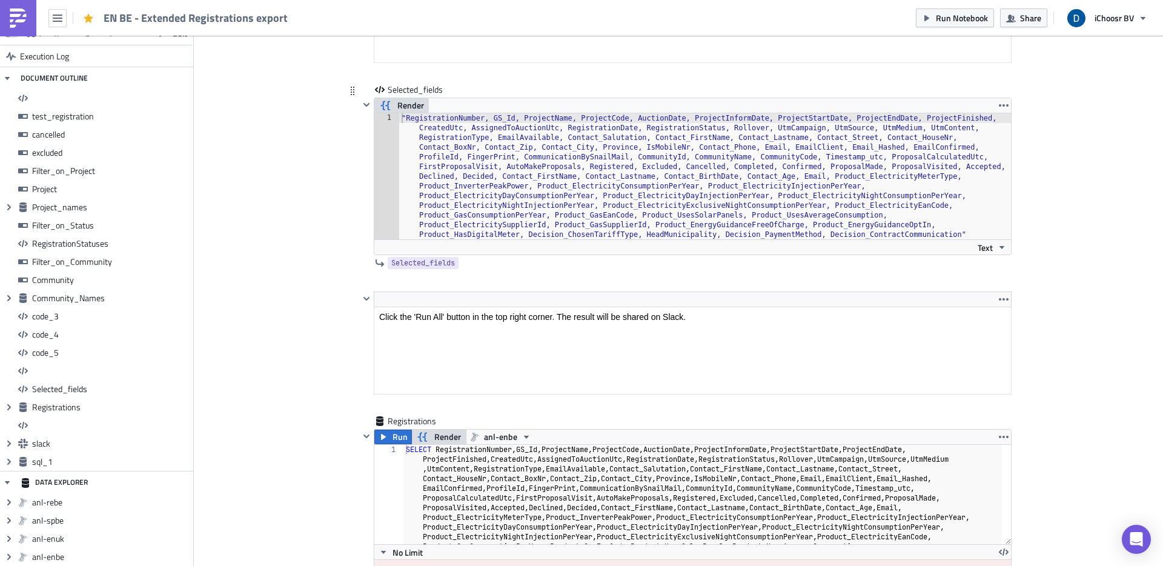
click at [410, 101] on span "Render" at bounding box center [410, 105] width 27 height 15
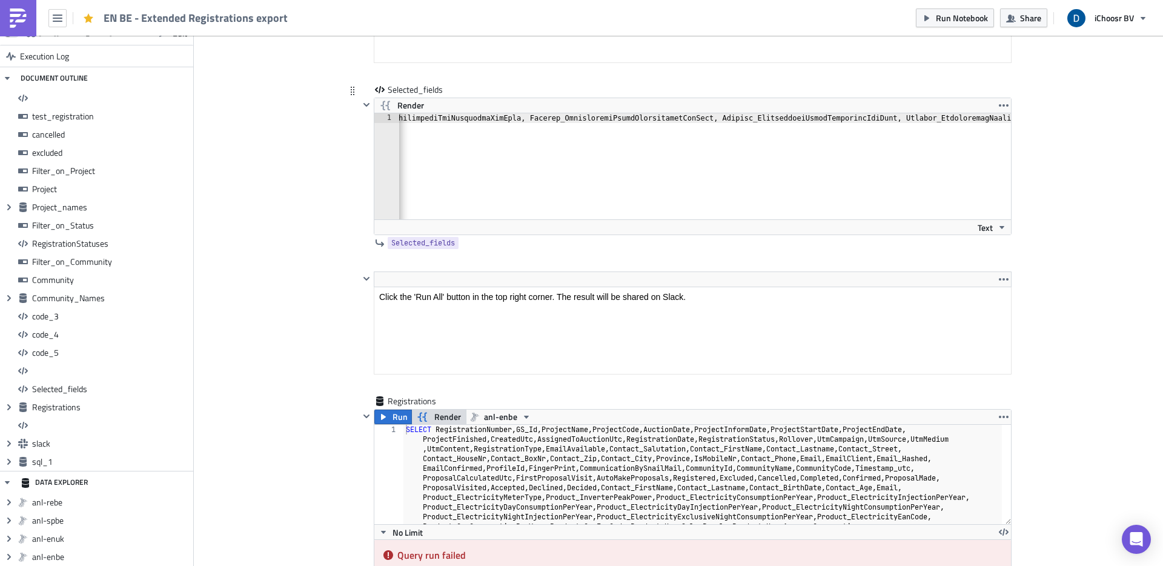
scroll to position [0, 6428]
type textarea "^"
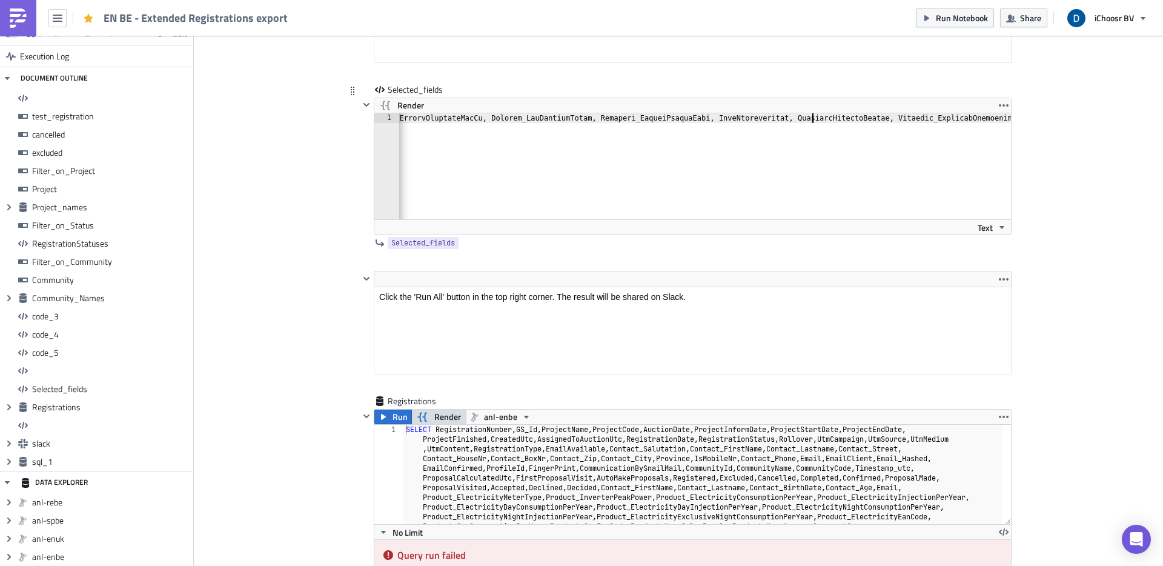
scroll to position [0, 0]
type textarea "p_"
type textarea "p"
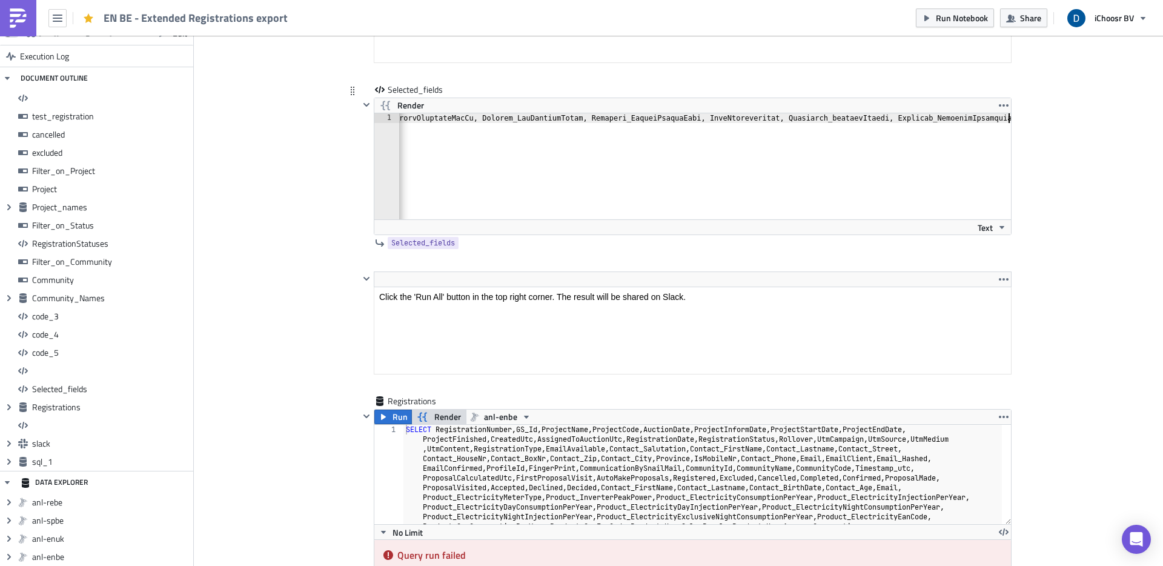
type textarea "c"
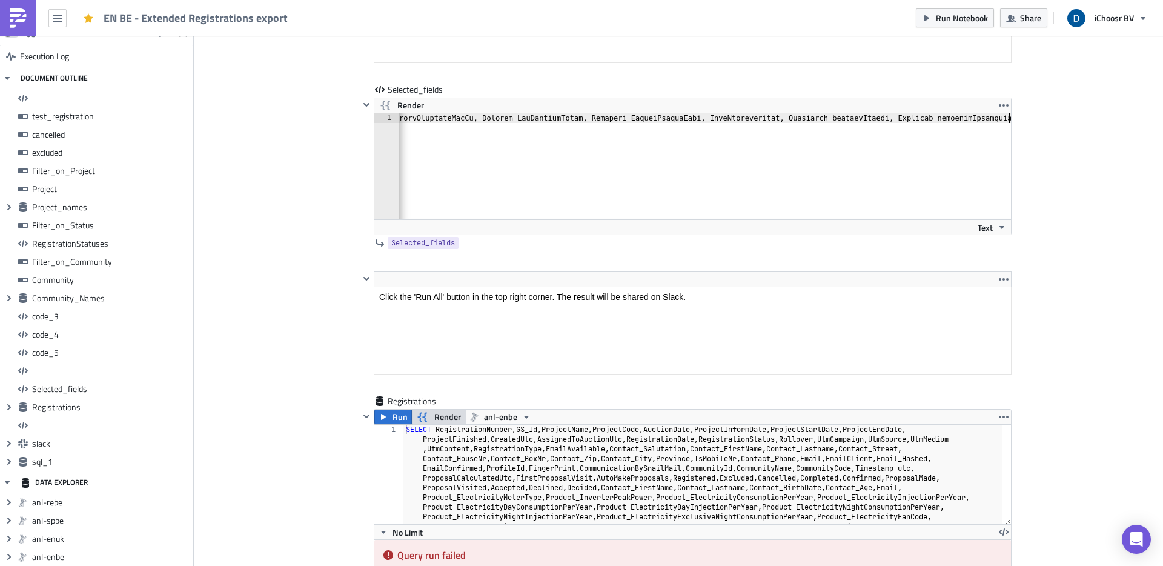
click at [379, 397] on icon "button" at bounding box center [384, 417] width 10 height 10
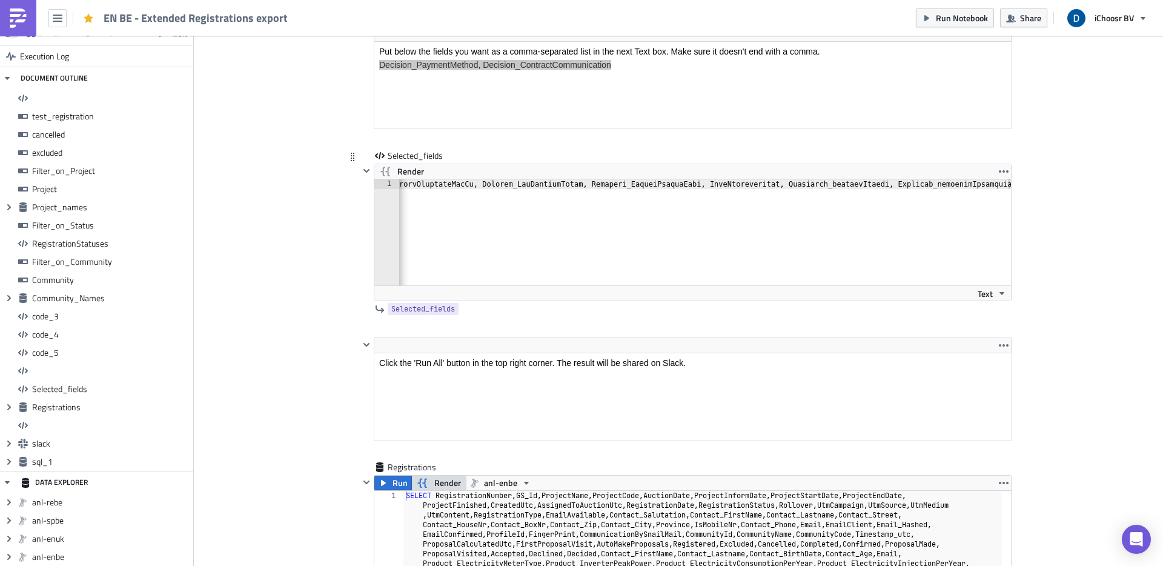
scroll to position [8019, 0]
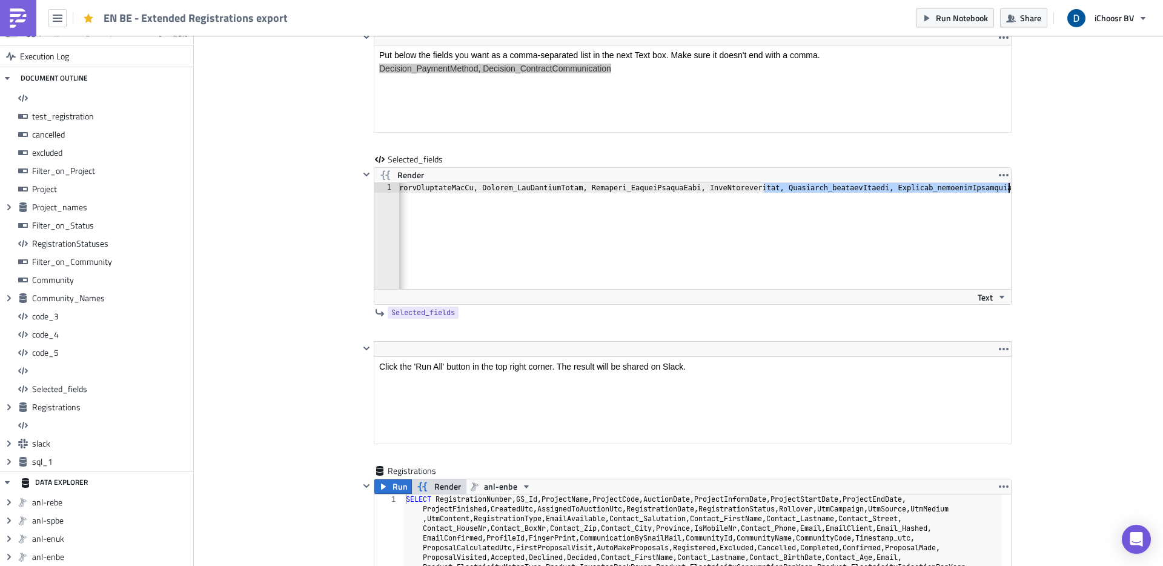
drag, startPoint x: 761, startPoint y: 188, endPoint x: 1081, endPoint y: 193, distance: 319.9
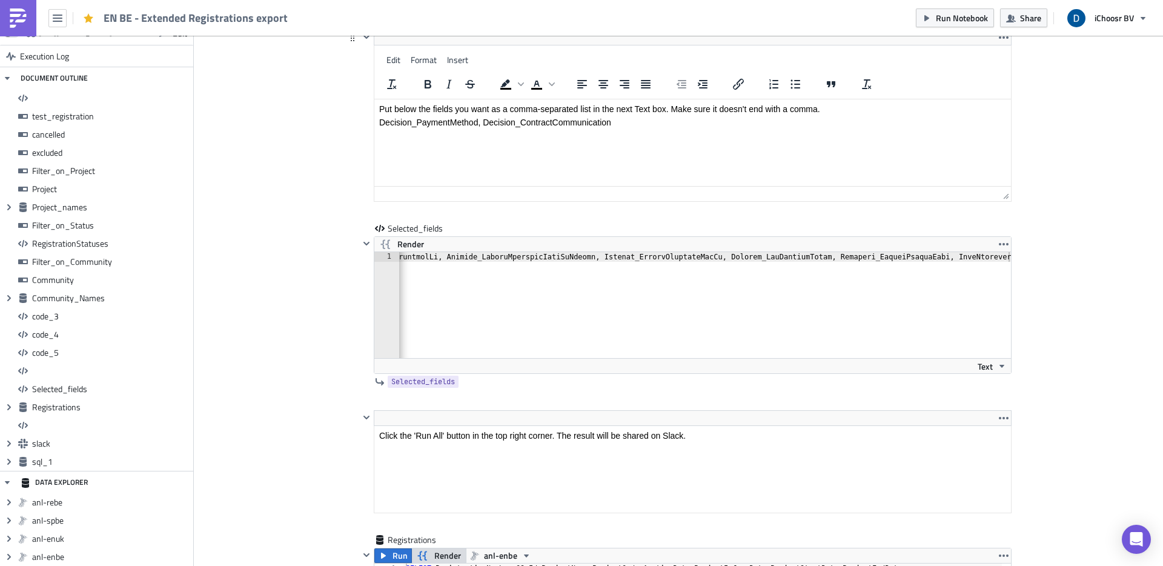
click at [503, 99] on html "Put below the fields you want as a comma-separated list in the next Text box. M…" at bounding box center [692, 115] width 637 height 33
click at [523, 128] on html "Put below the fields you want as a comma-separated list in the next Text box. M…" at bounding box center [692, 115] width 637 height 33
